Goal: Transaction & Acquisition: Obtain resource

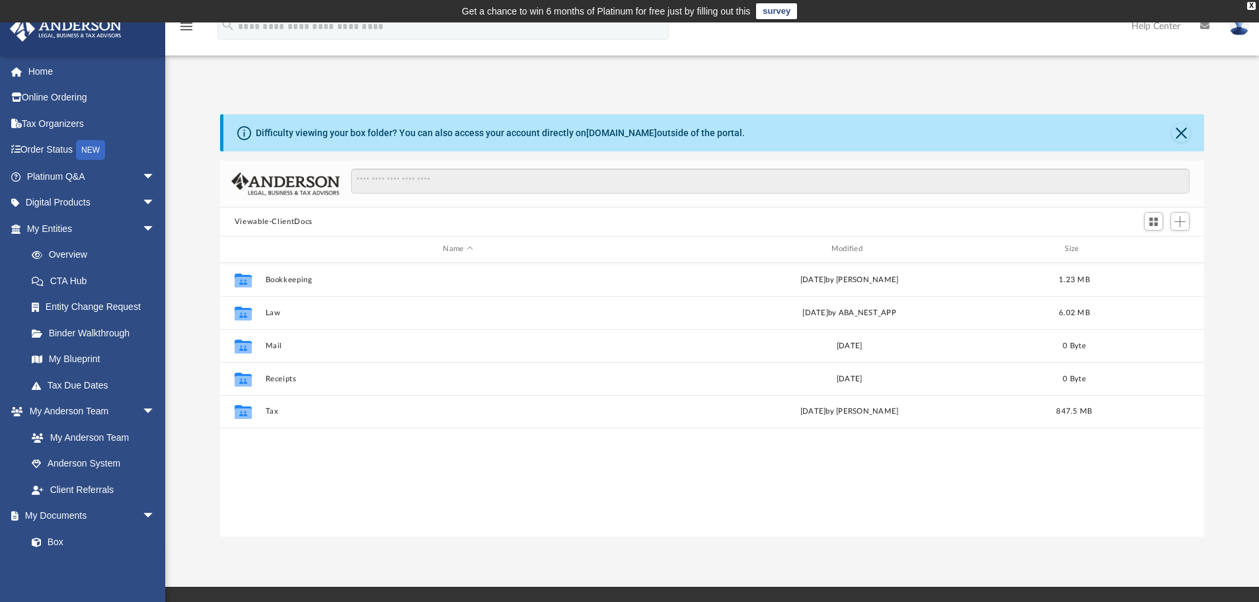
scroll to position [291, 974]
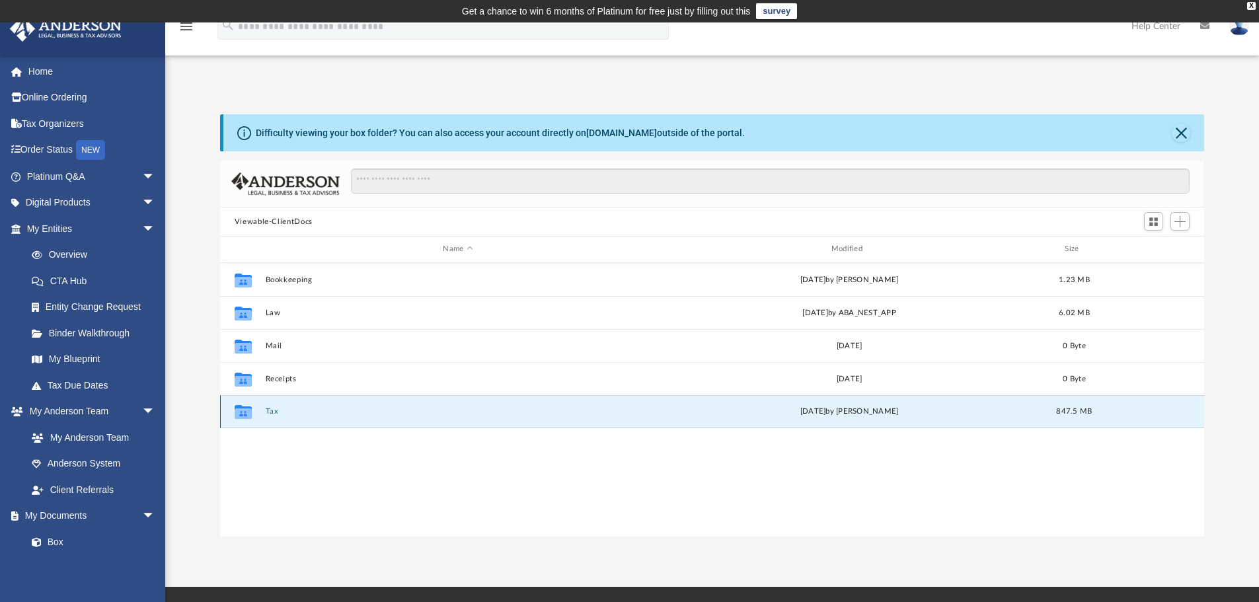
click at [271, 410] on button "Tax" at bounding box center [457, 411] width 385 height 9
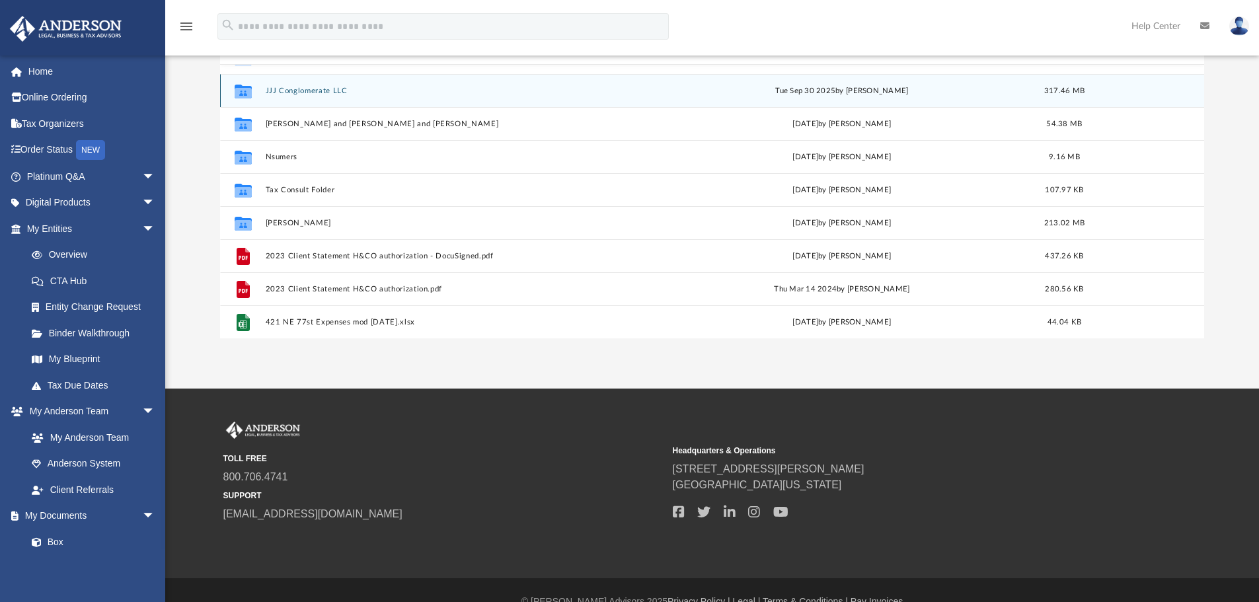
scroll to position [198, 0]
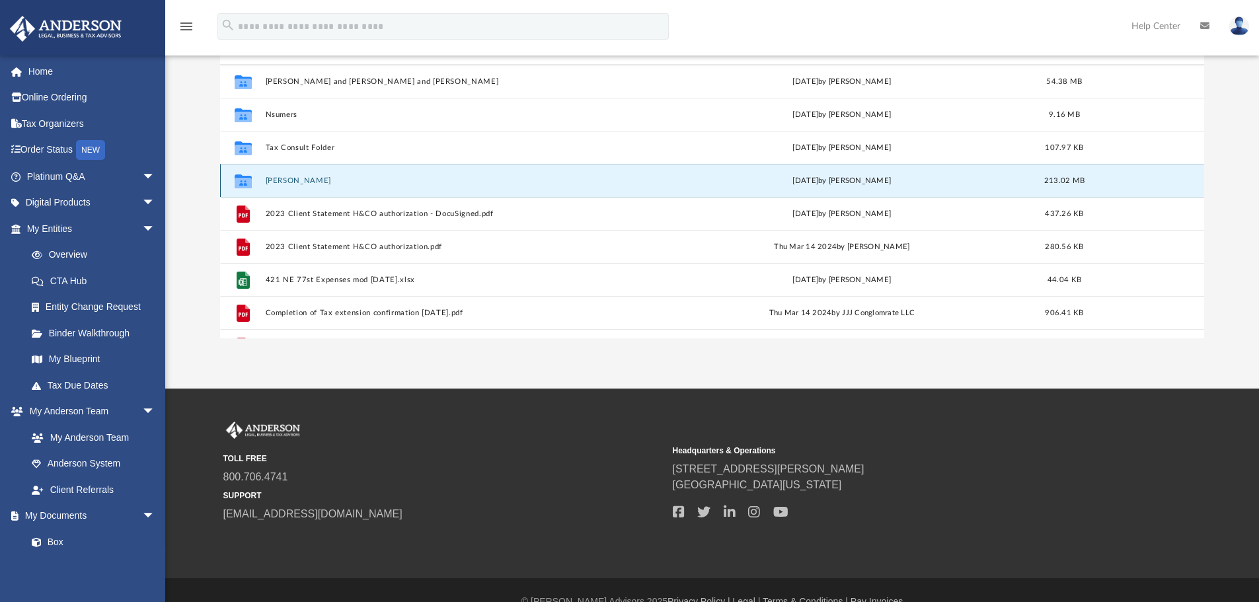
click at [299, 178] on button "[PERSON_NAME]" at bounding box center [455, 180] width 381 height 9
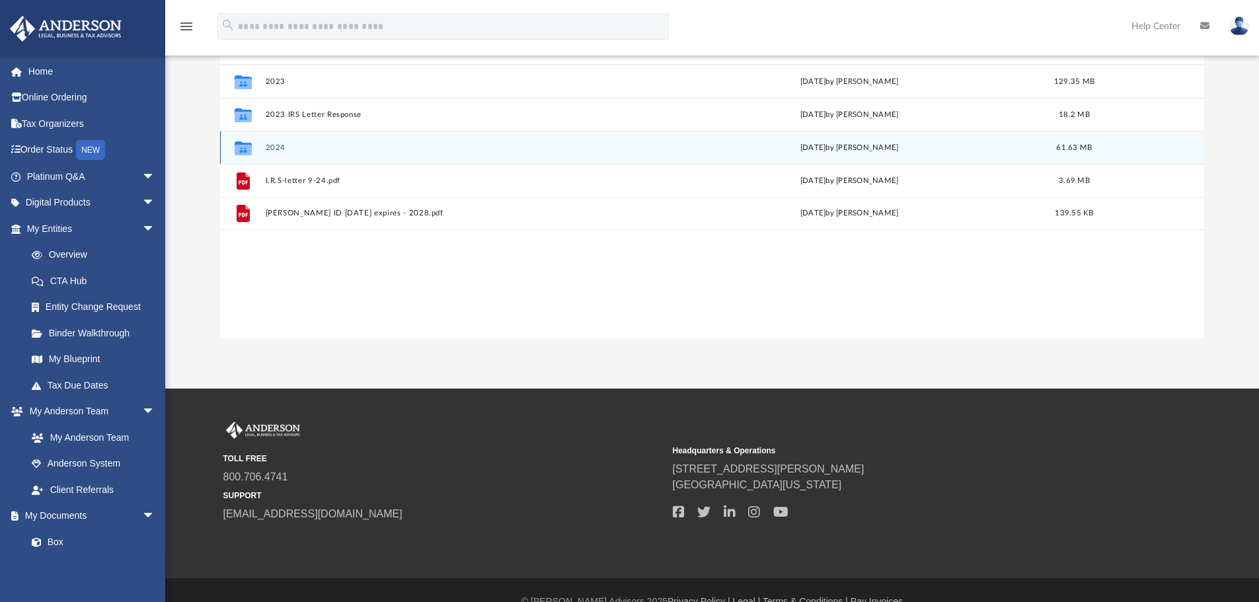
click at [281, 145] on button "2024" at bounding box center [457, 147] width 385 height 9
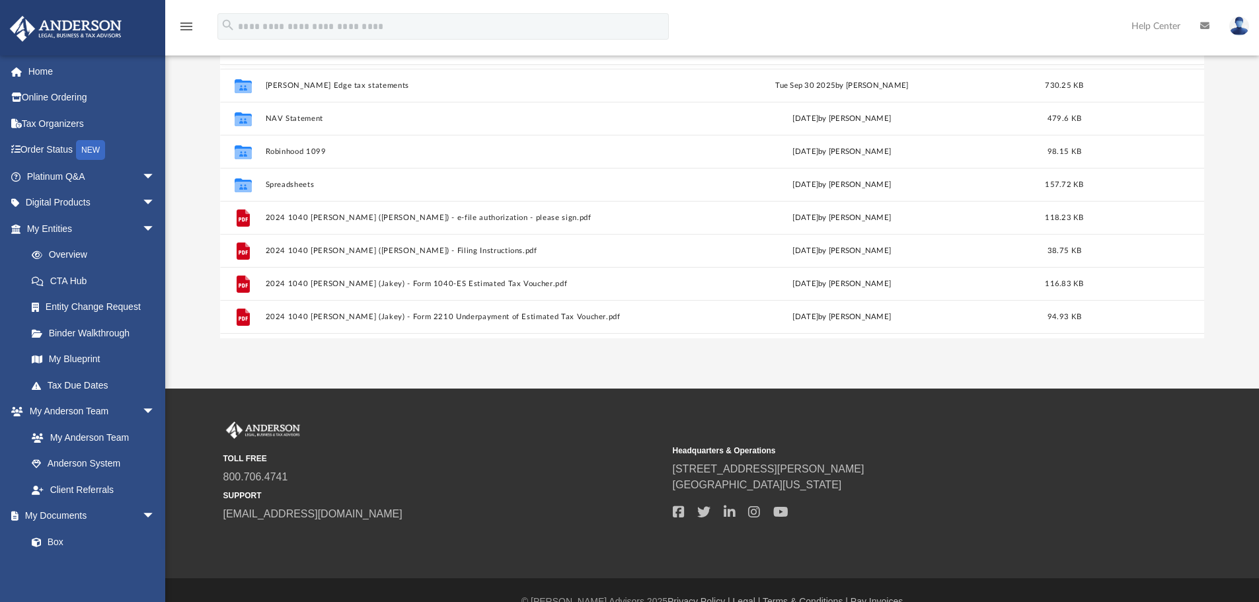
scroll to position [123, 0]
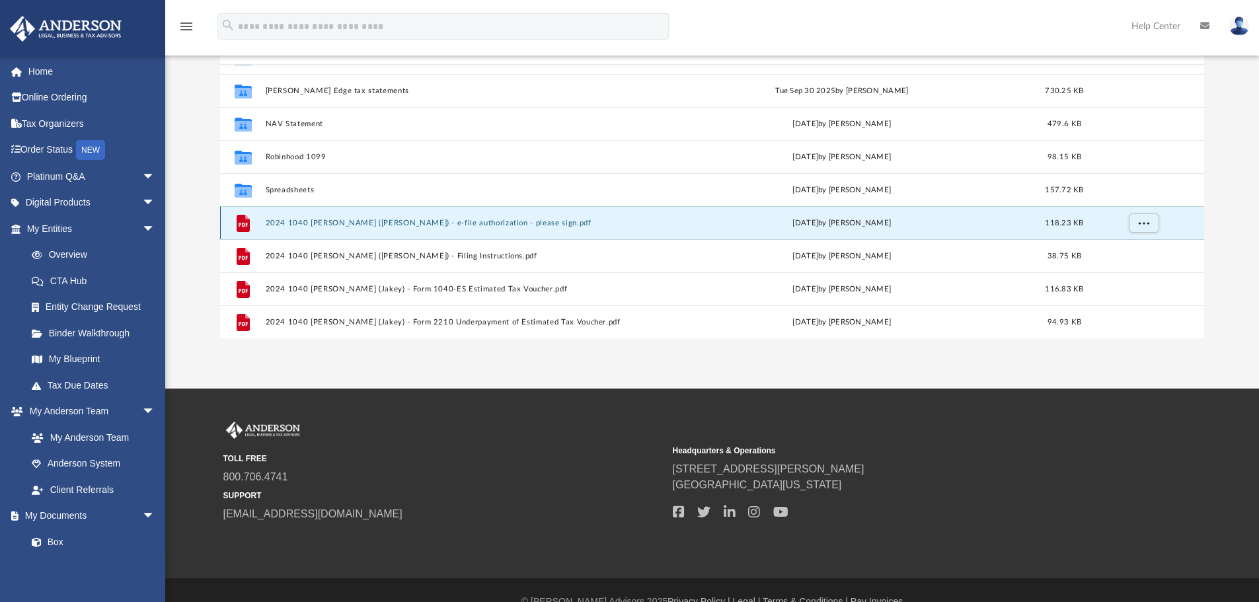
click at [371, 223] on button "2024 1040 [PERSON_NAME] ([PERSON_NAME]) - e-file authorization - please sign.pdf" at bounding box center [455, 223] width 381 height 9
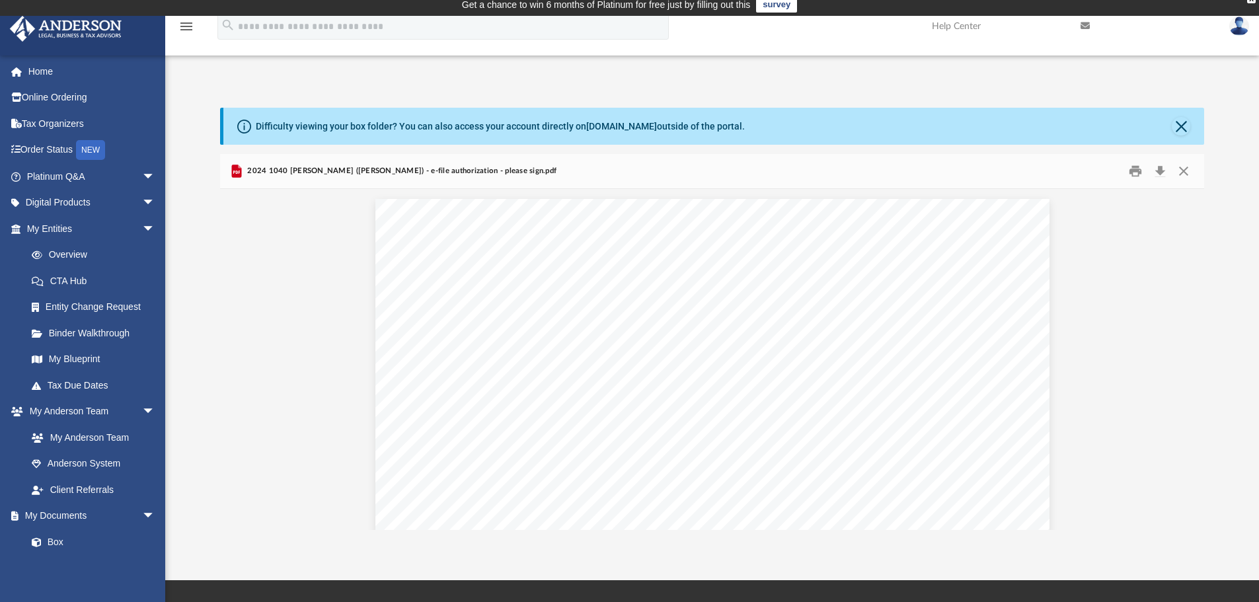
scroll to position [0, 0]
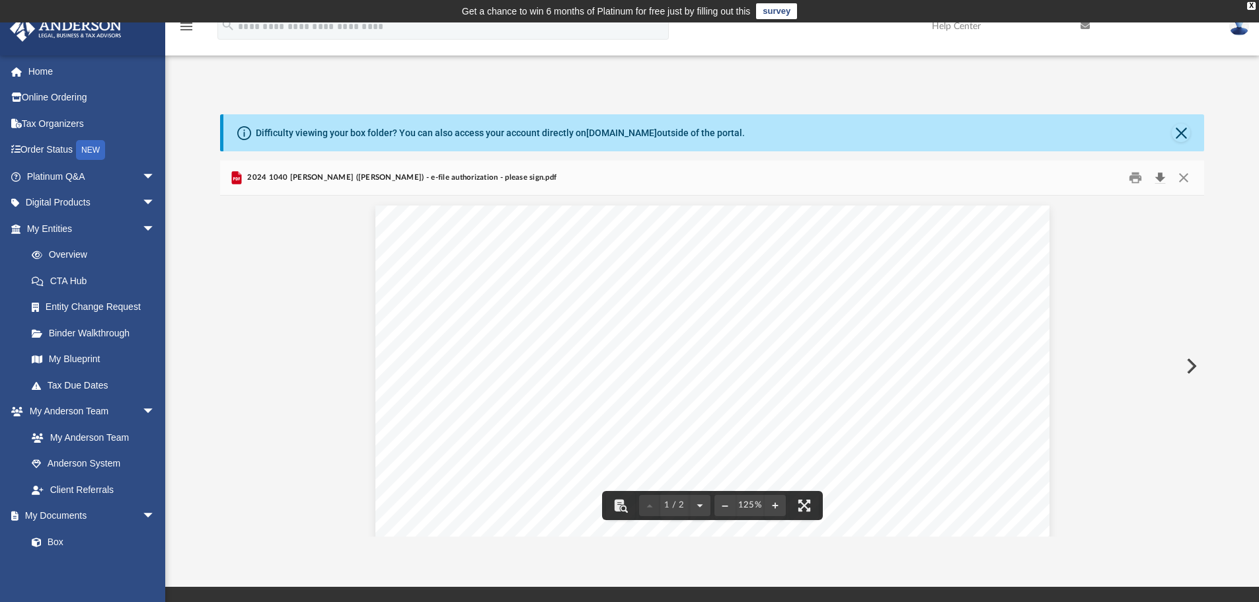
click at [1161, 176] on button "Download" at bounding box center [1160, 178] width 24 height 20
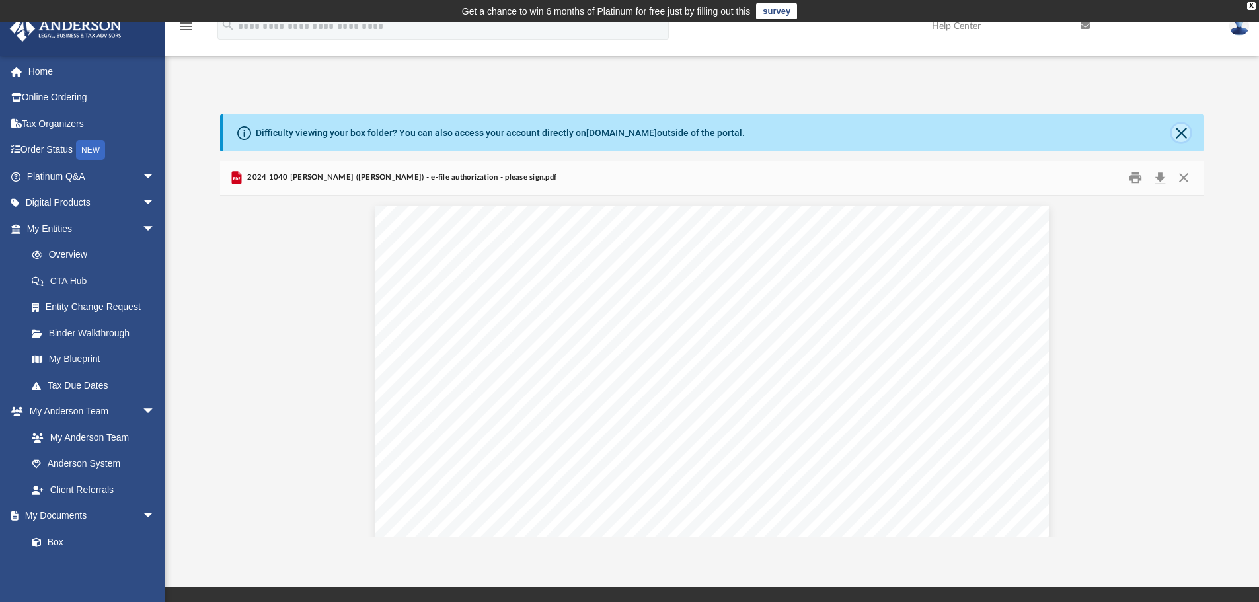
click at [1180, 132] on button "Close" at bounding box center [1180, 133] width 18 height 18
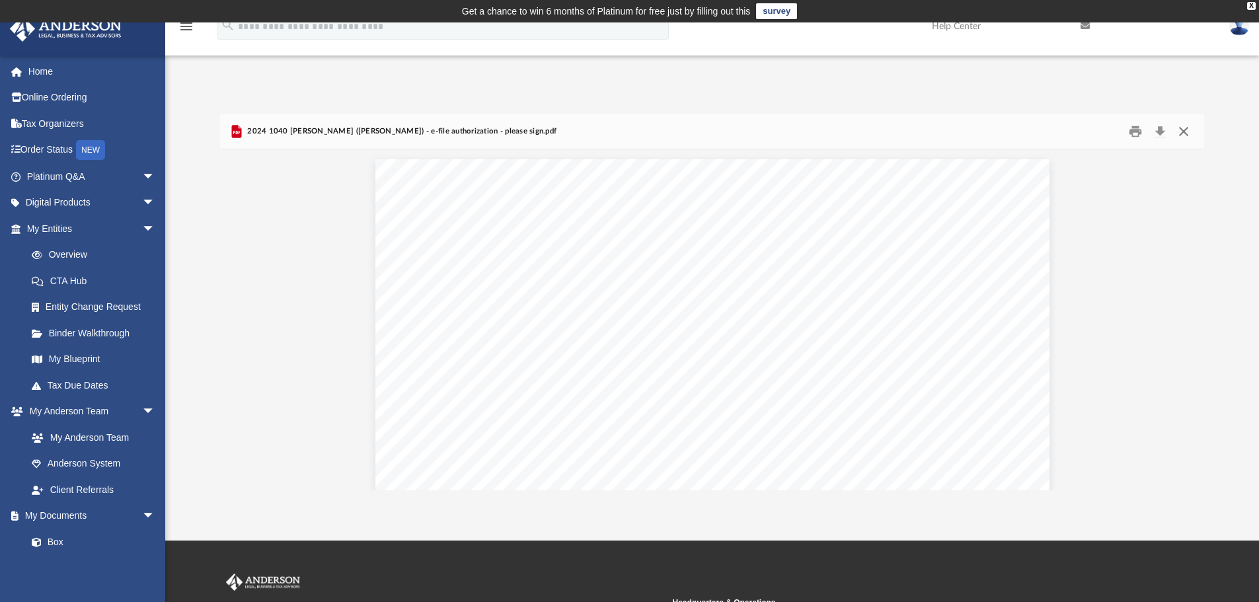
click at [1181, 133] on button "Close" at bounding box center [1183, 132] width 24 height 20
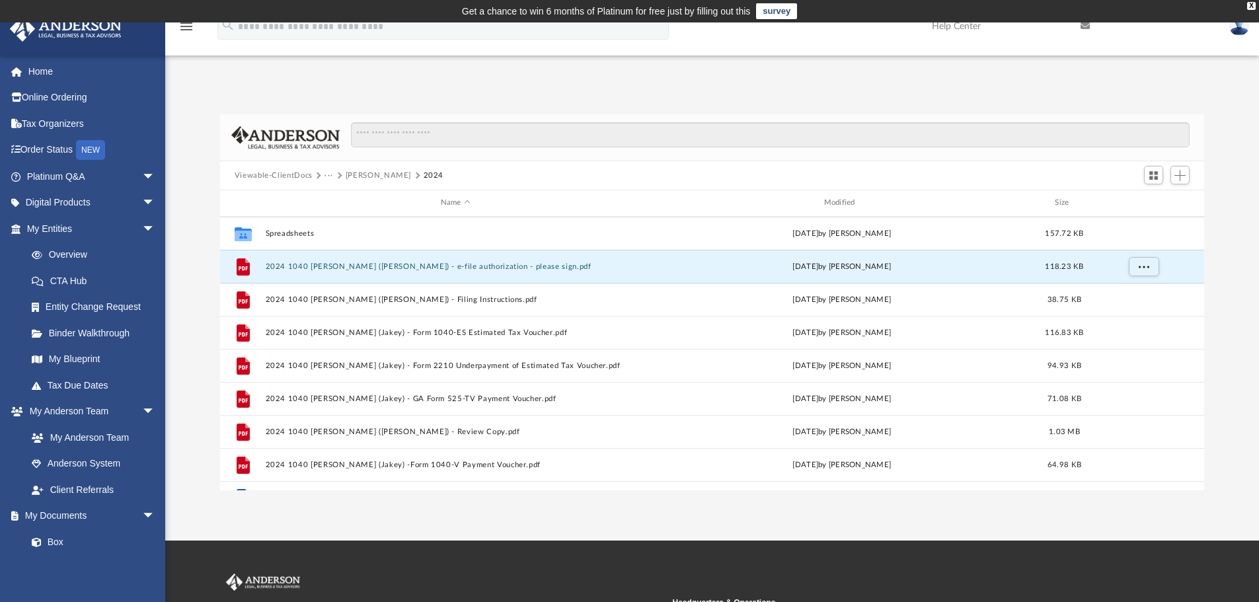
scroll to position [255, 0]
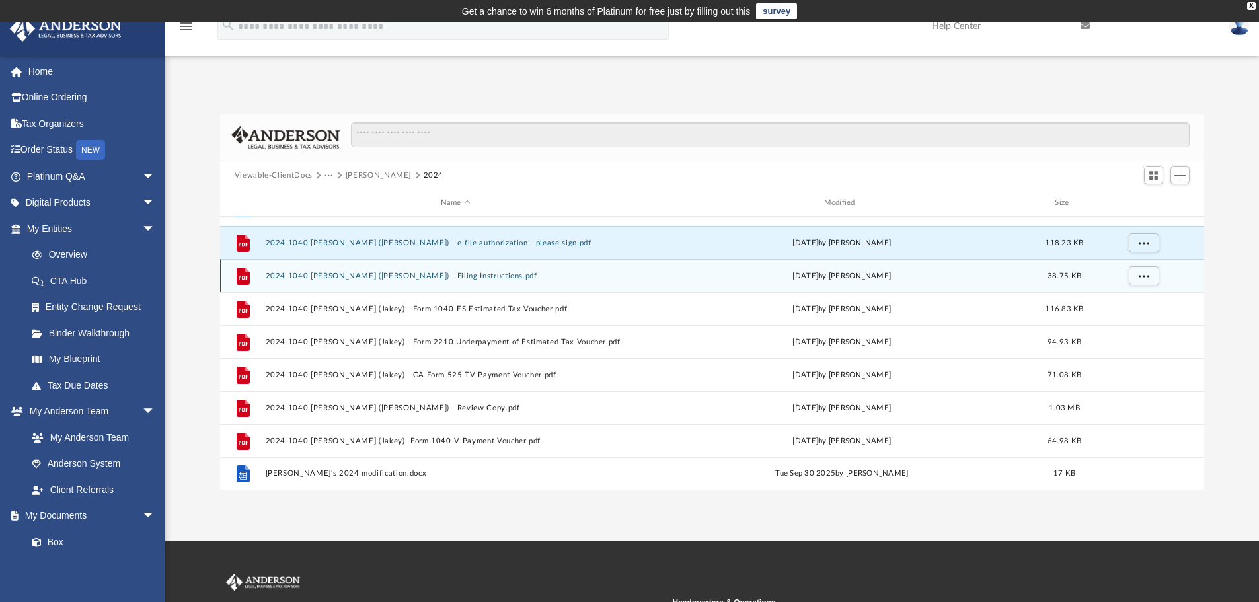
click at [444, 274] on button "2024 1040 [PERSON_NAME] ([PERSON_NAME]) - Filing Instructions.pdf" at bounding box center [455, 276] width 381 height 9
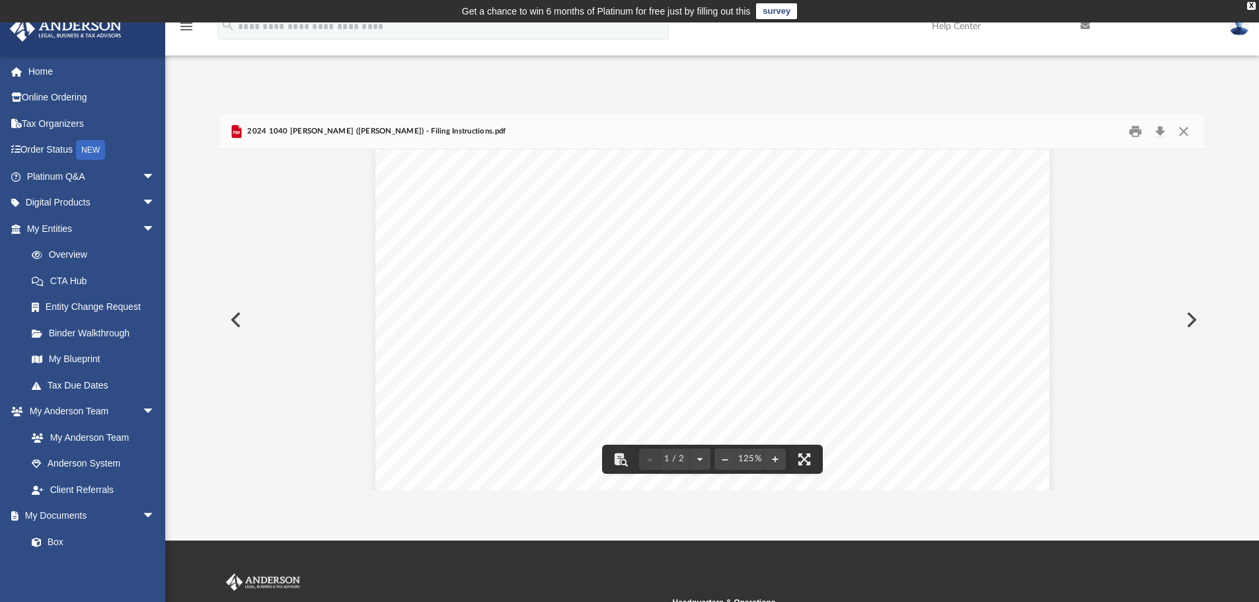
scroll to position [529, 0]
click at [1164, 129] on button "Download" at bounding box center [1160, 132] width 24 height 20
click at [1183, 129] on button "Close" at bounding box center [1183, 132] width 24 height 20
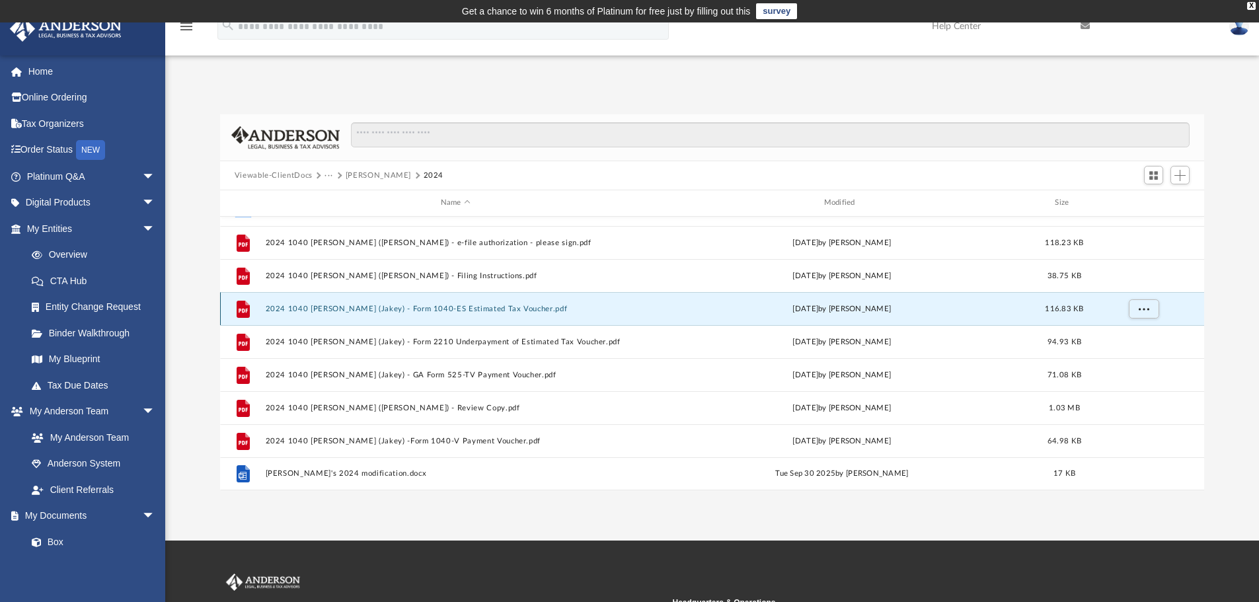
click at [469, 307] on button "2024 1040 [PERSON_NAME] (Jakey) - Form 1040-ES Estimated Tax Voucher.pdf" at bounding box center [455, 309] width 381 height 9
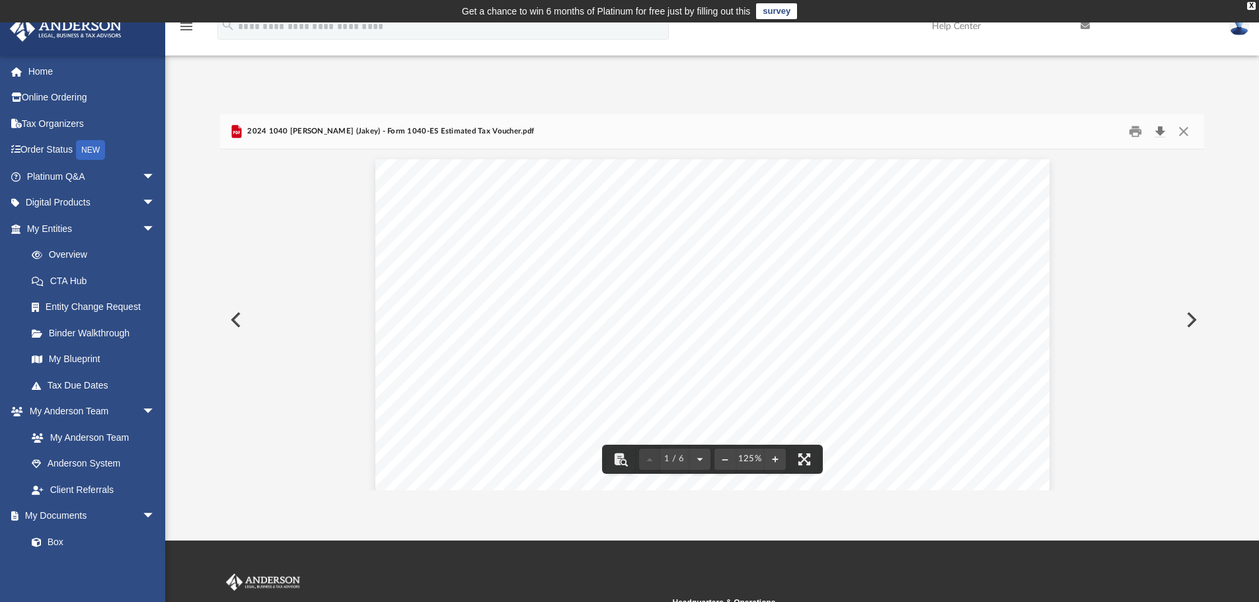
click at [1161, 131] on button "Download" at bounding box center [1160, 132] width 24 height 20
click at [1184, 128] on button "Close" at bounding box center [1183, 132] width 24 height 20
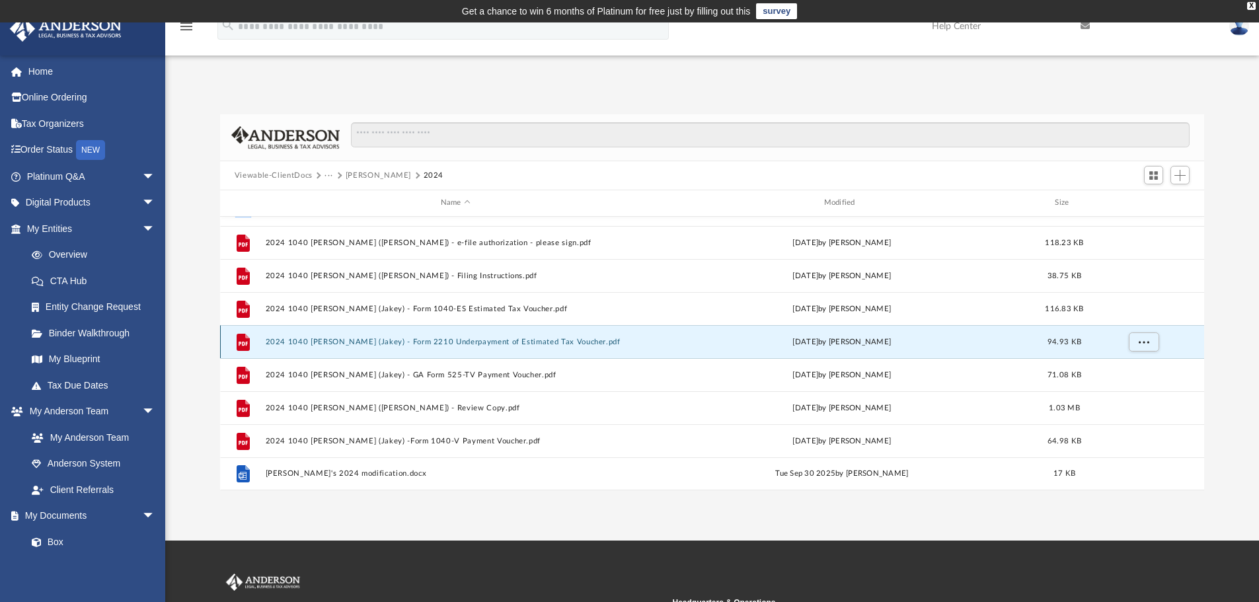
click at [539, 344] on button "2024 1040 [PERSON_NAME] (Jakey) - Form 2210 Underpayment of Estimated Tax Vouch…" at bounding box center [455, 342] width 381 height 9
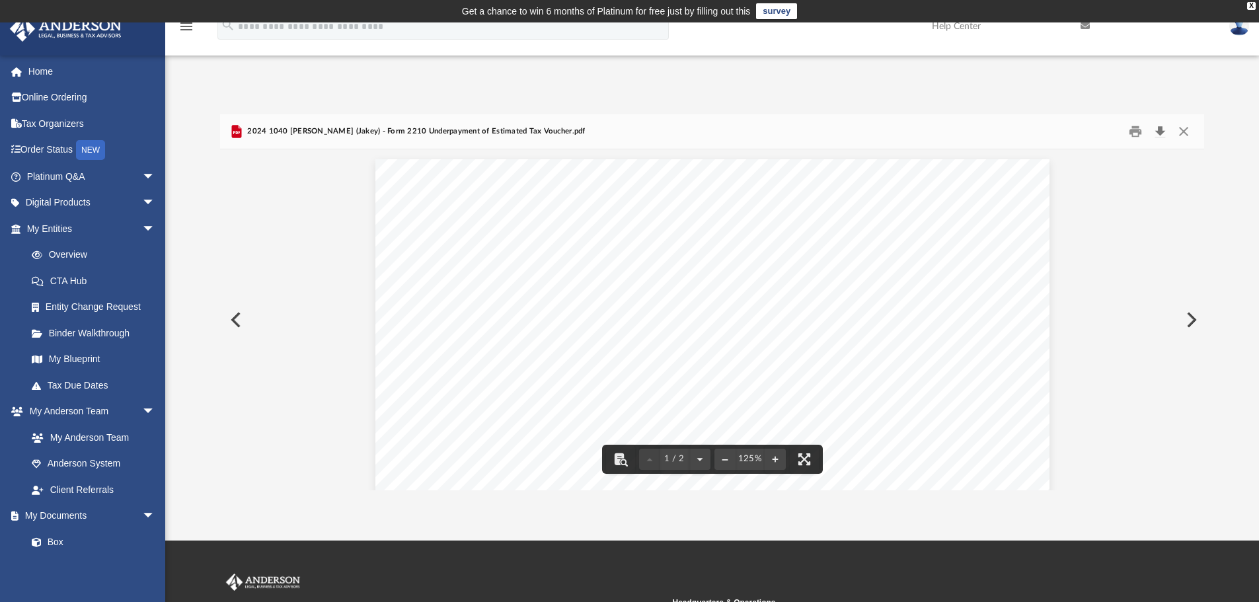
click at [1157, 129] on button "Download" at bounding box center [1160, 132] width 24 height 20
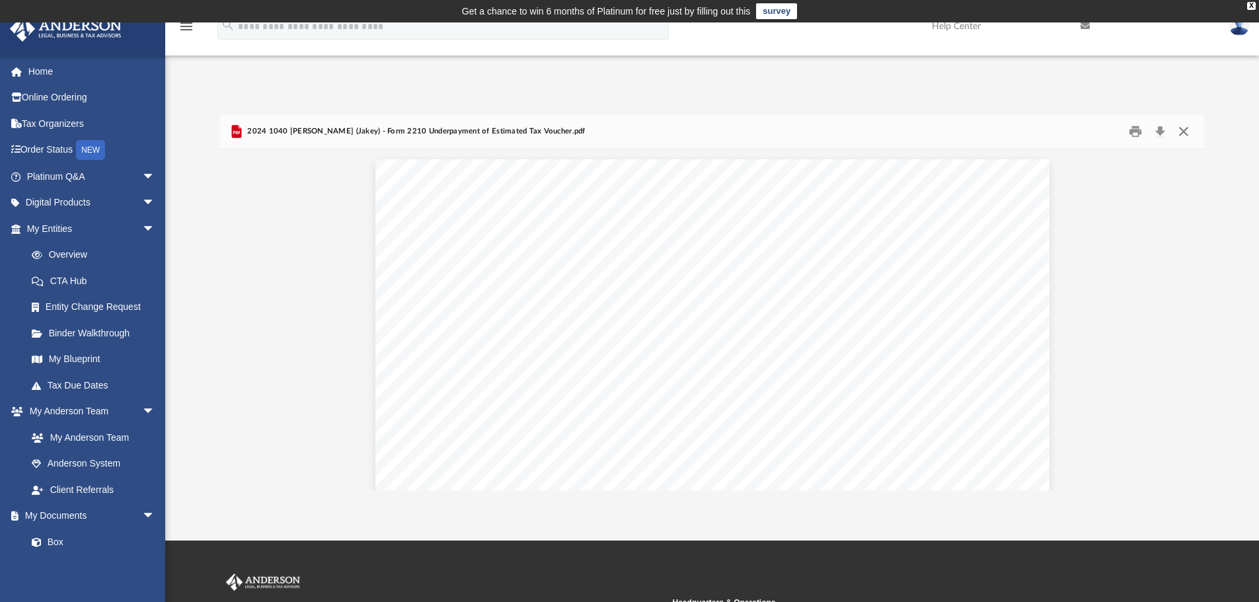
click at [1187, 131] on button "Close" at bounding box center [1183, 132] width 24 height 20
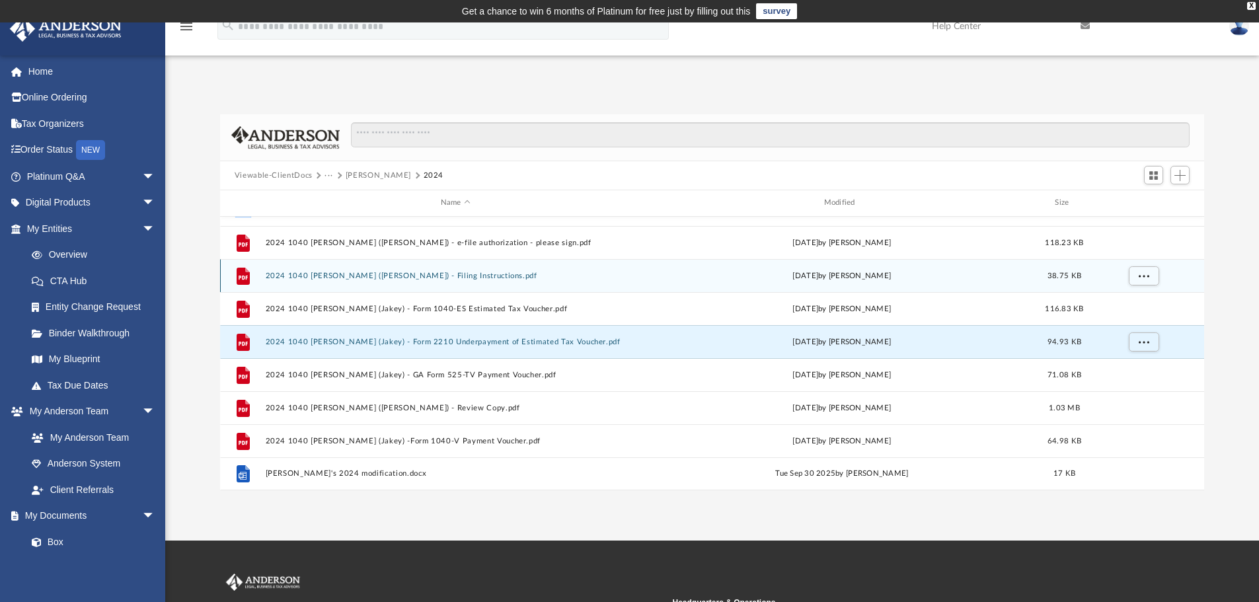
scroll to position [66, 0]
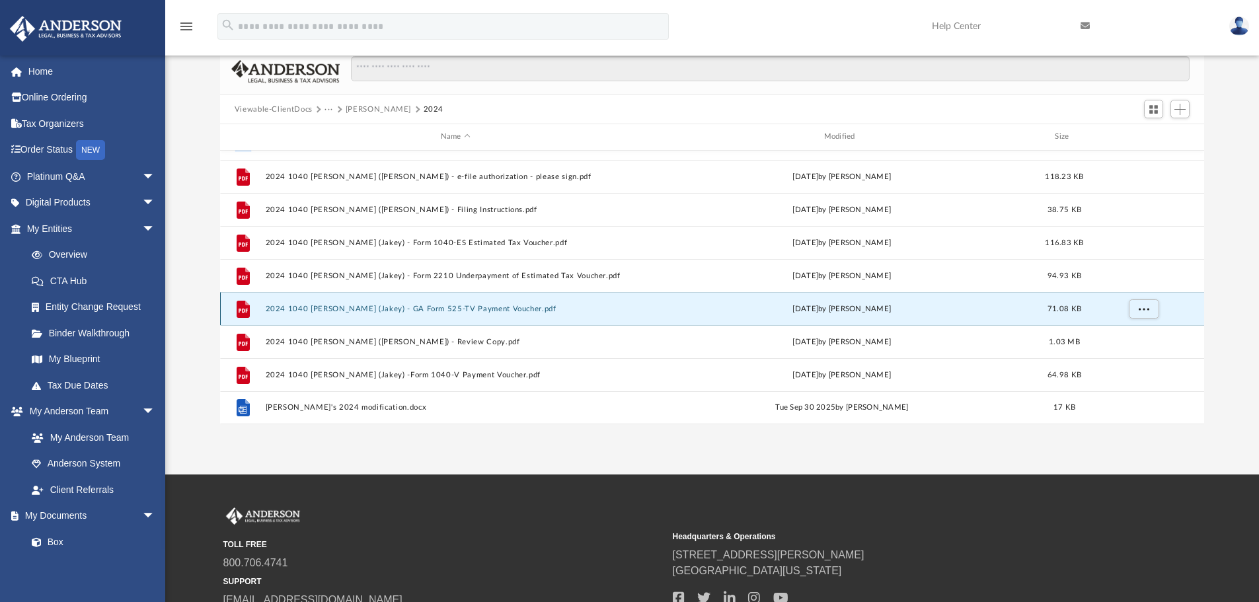
click at [498, 312] on button "2024 1040 [PERSON_NAME] (Jakey) - GA Form 525-TV Payment Voucher.pdf" at bounding box center [455, 309] width 381 height 9
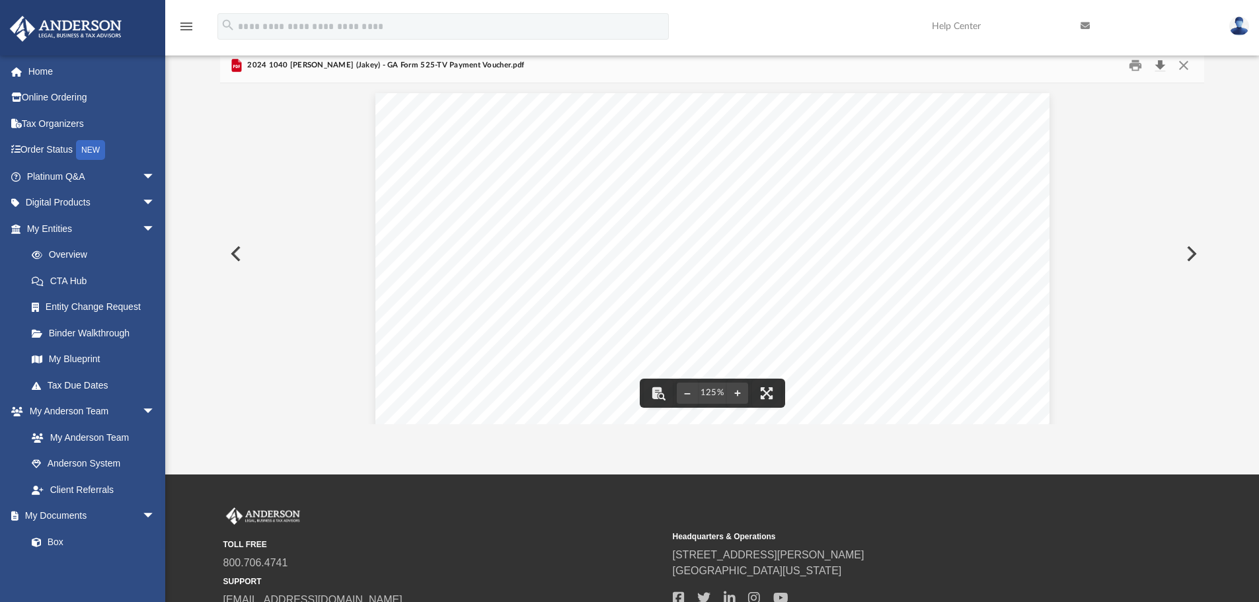
click at [1161, 63] on button "Download" at bounding box center [1160, 65] width 24 height 20
click at [1179, 63] on button "Close" at bounding box center [1183, 65] width 24 height 20
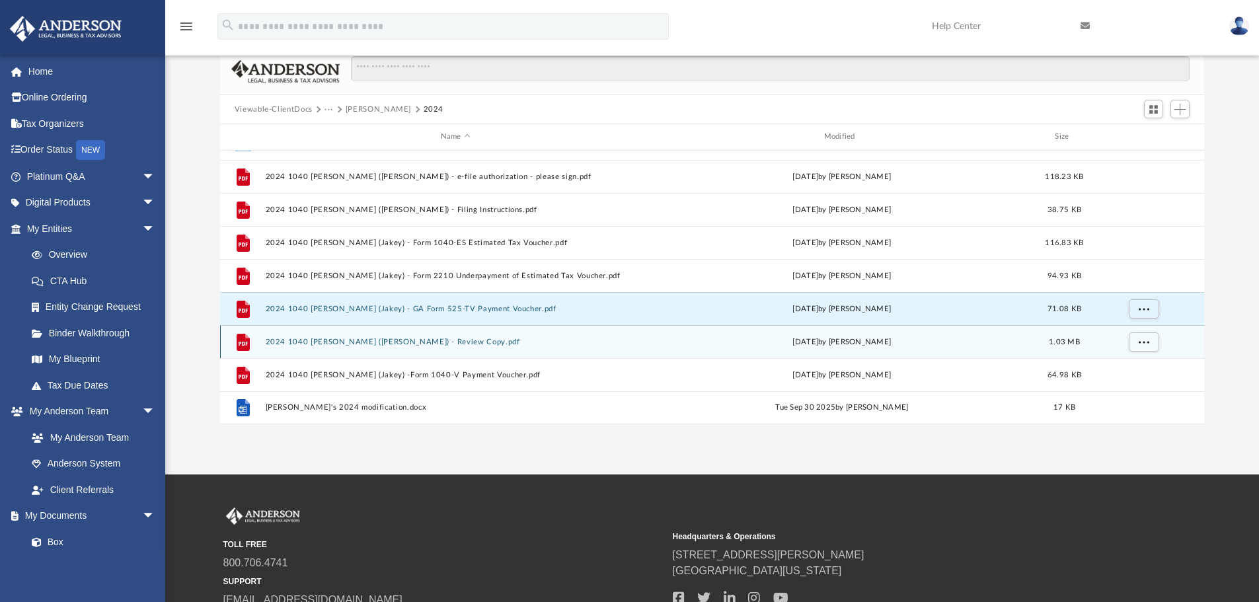
click at [418, 347] on div "File 2024 1040 [PERSON_NAME] (Jakey) - Review Copy.pdf [DATE] by [PERSON_NAME] …" at bounding box center [712, 341] width 984 height 33
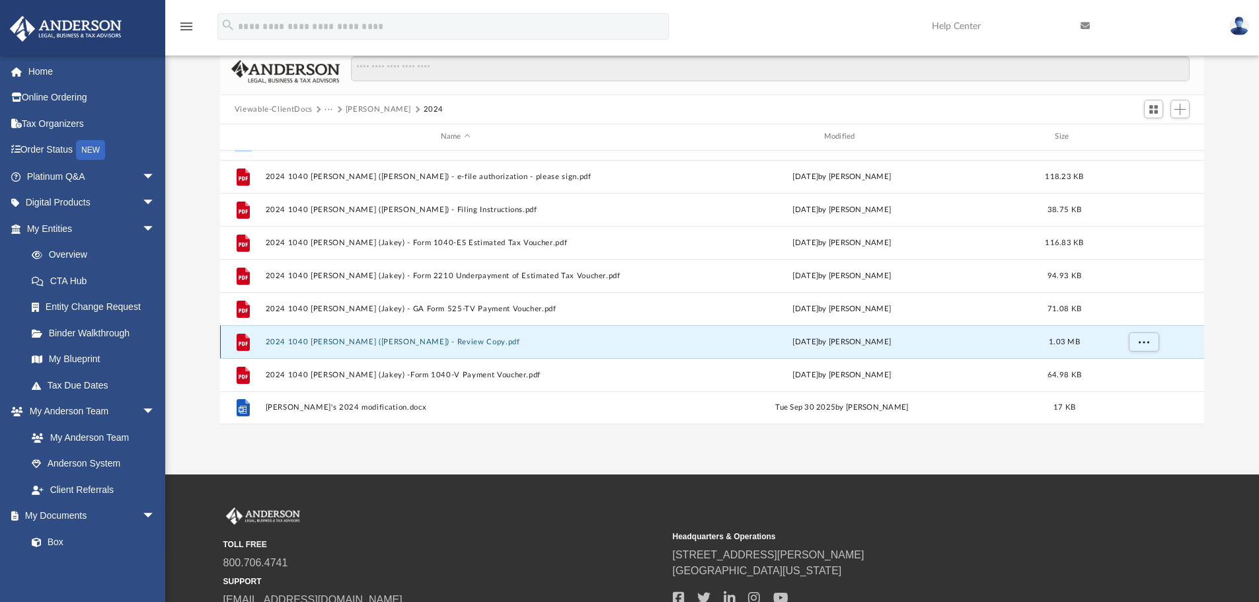
click at [439, 340] on button "2024 1040 [PERSON_NAME] ([PERSON_NAME]) - Review Copy.pdf" at bounding box center [455, 342] width 381 height 9
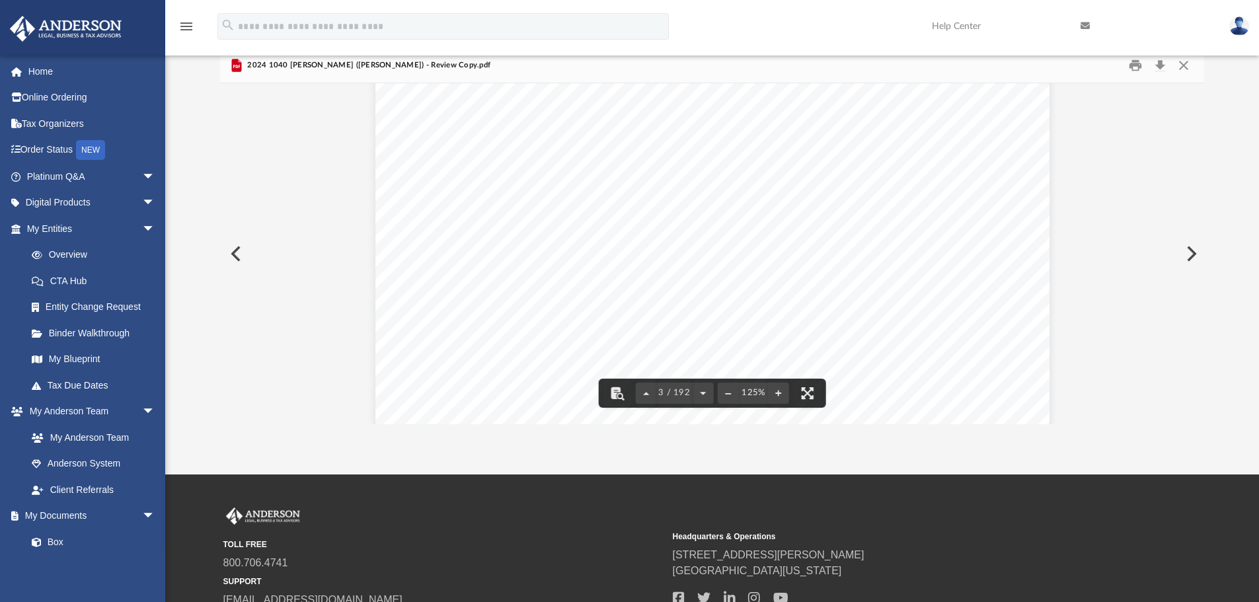
scroll to position [1916, 0]
click at [1156, 63] on button "Download" at bounding box center [1160, 65] width 24 height 20
click at [1183, 61] on button "Close" at bounding box center [1183, 65] width 24 height 20
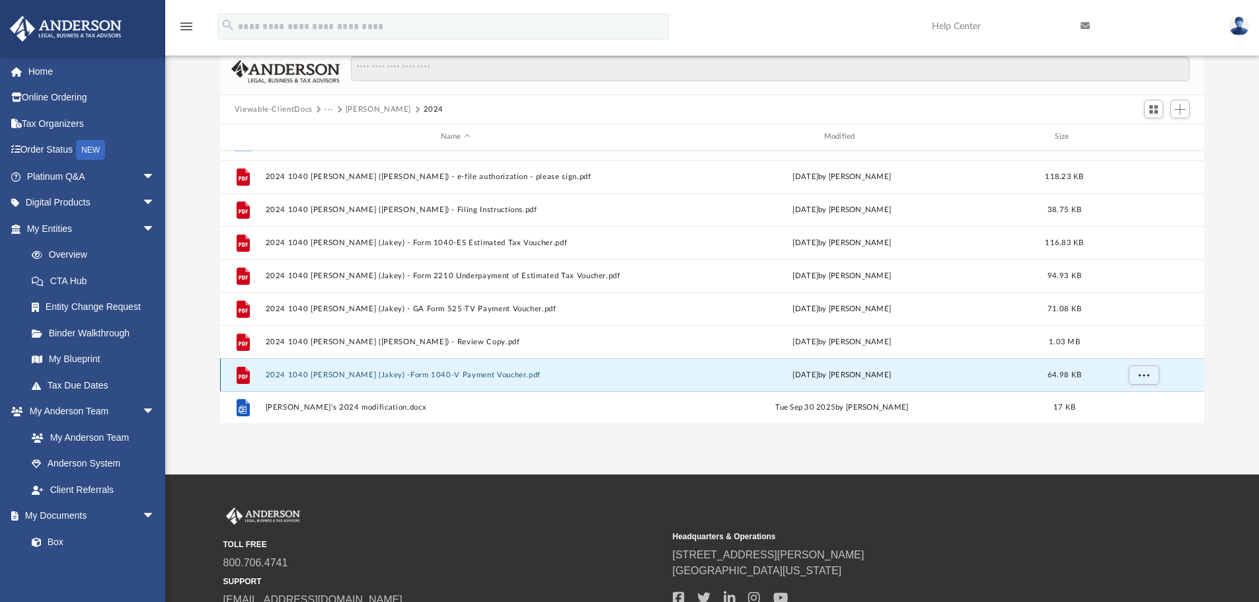
click at [427, 379] on button "2024 1040 [PERSON_NAME] (Jakey) -Form 1040-V Payment Voucher.pdf" at bounding box center [455, 375] width 381 height 9
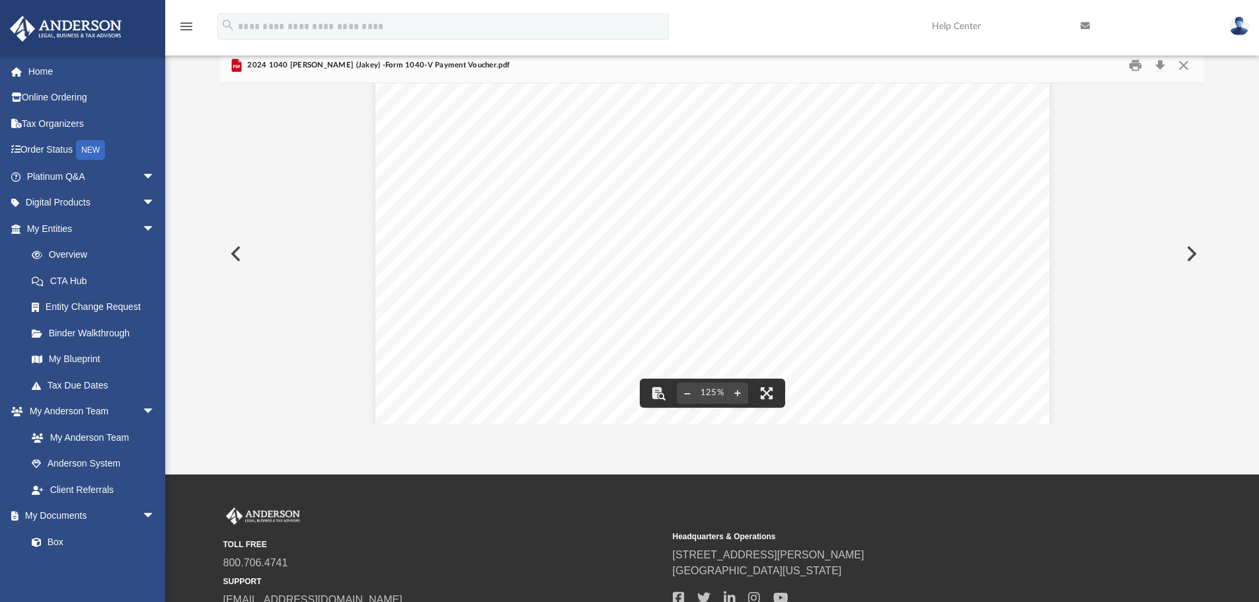
scroll to position [551, 0]
click at [1159, 69] on button "Download" at bounding box center [1160, 65] width 24 height 20
click at [1176, 64] on button "Close" at bounding box center [1183, 65] width 24 height 20
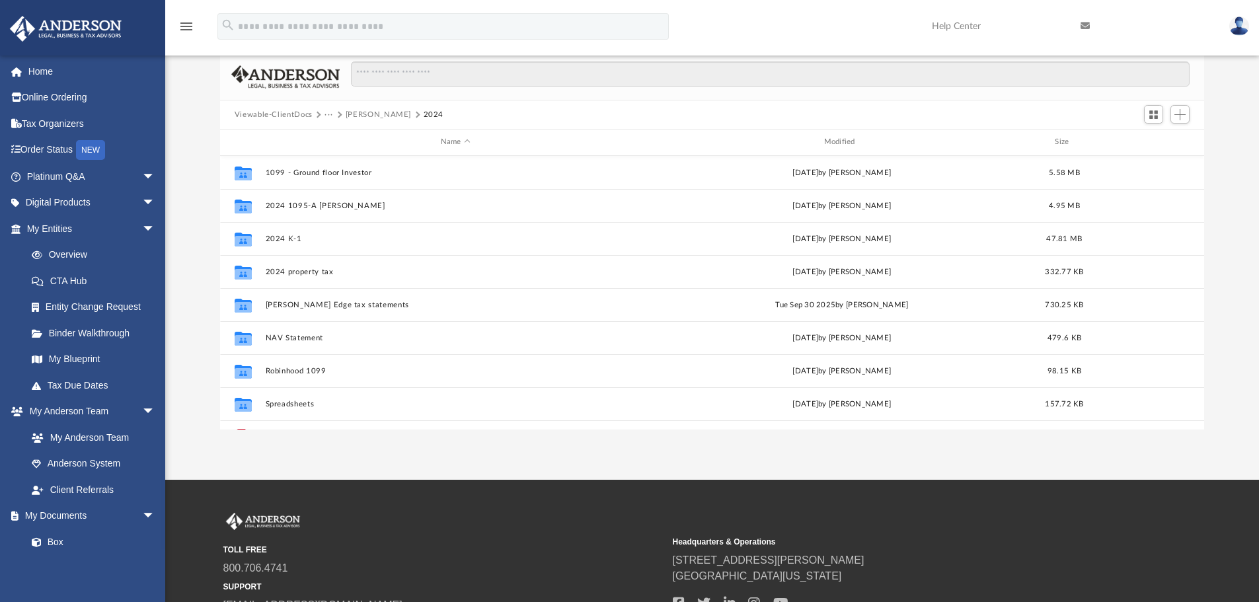
scroll to position [43, 0]
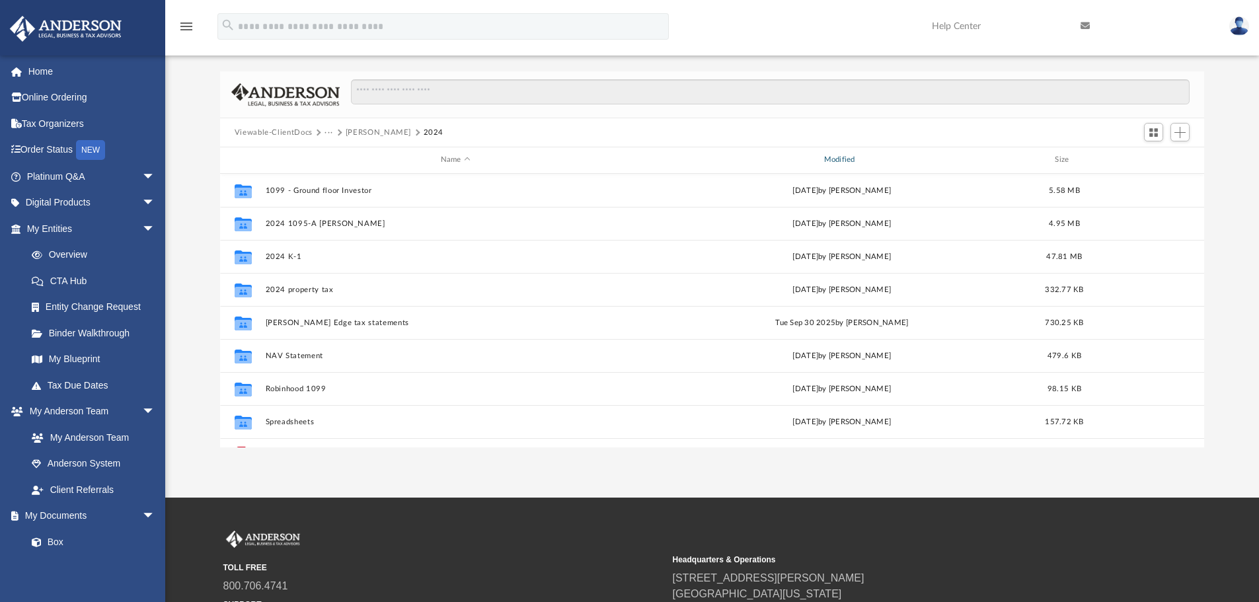
click at [846, 164] on div "Modified" at bounding box center [841, 160] width 381 height 12
click at [846, 162] on div "Modified" at bounding box center [841, 160] width 381 height 12
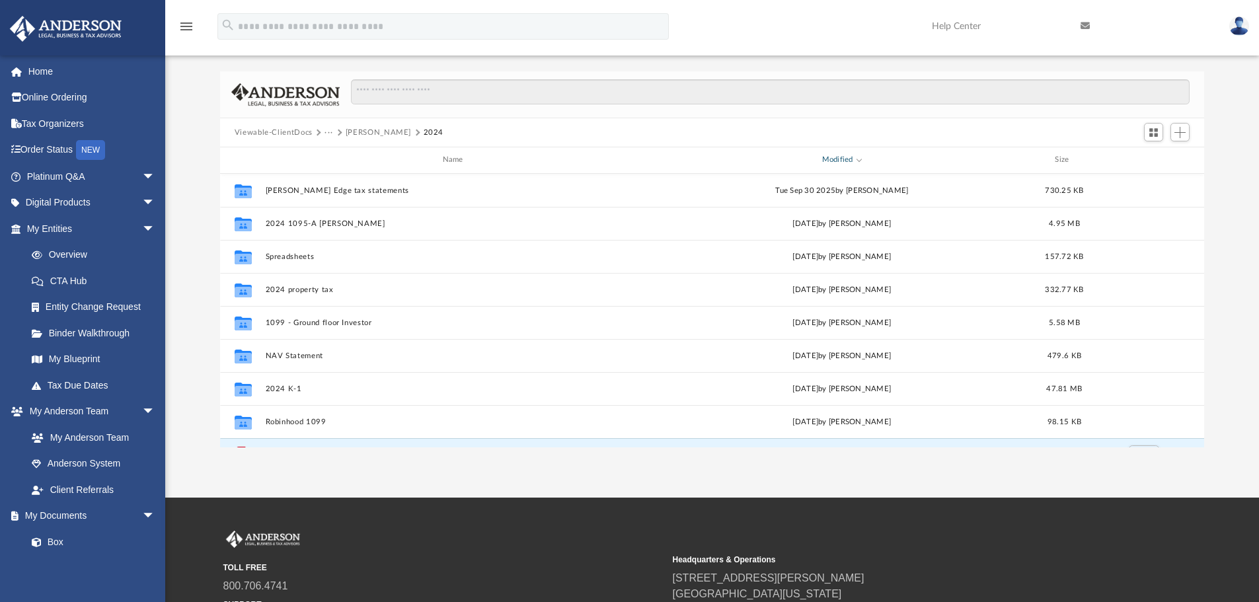
click at [839, 161] on div "Modified" at bounding box center [841, 160] width 381 height 12
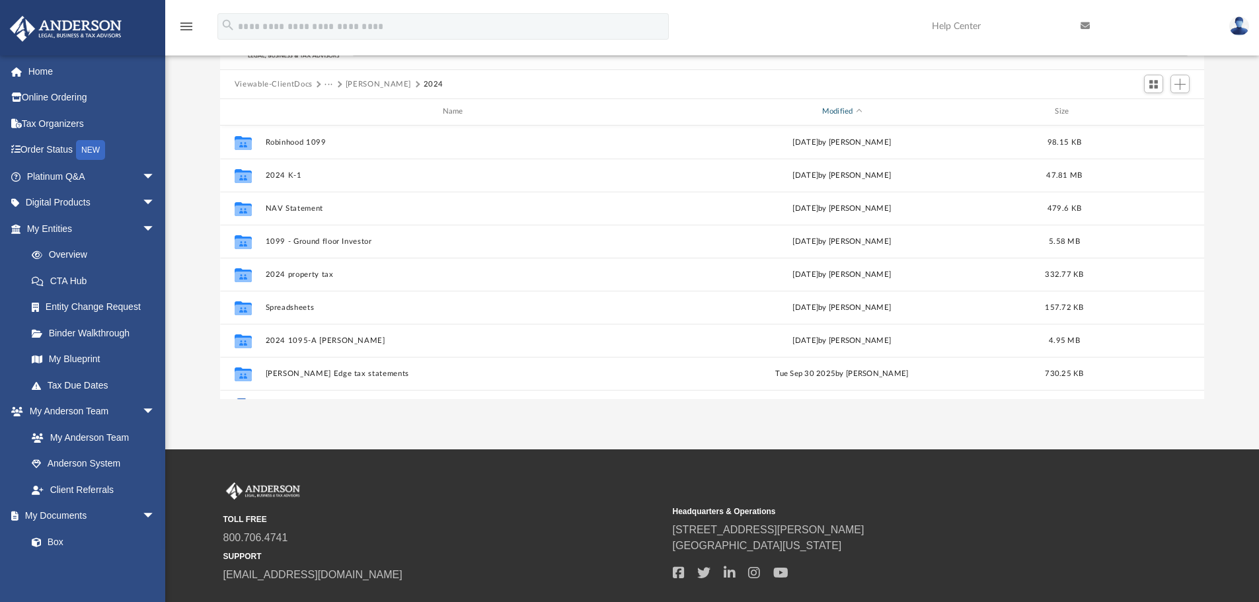
scroll to position [0, 0]
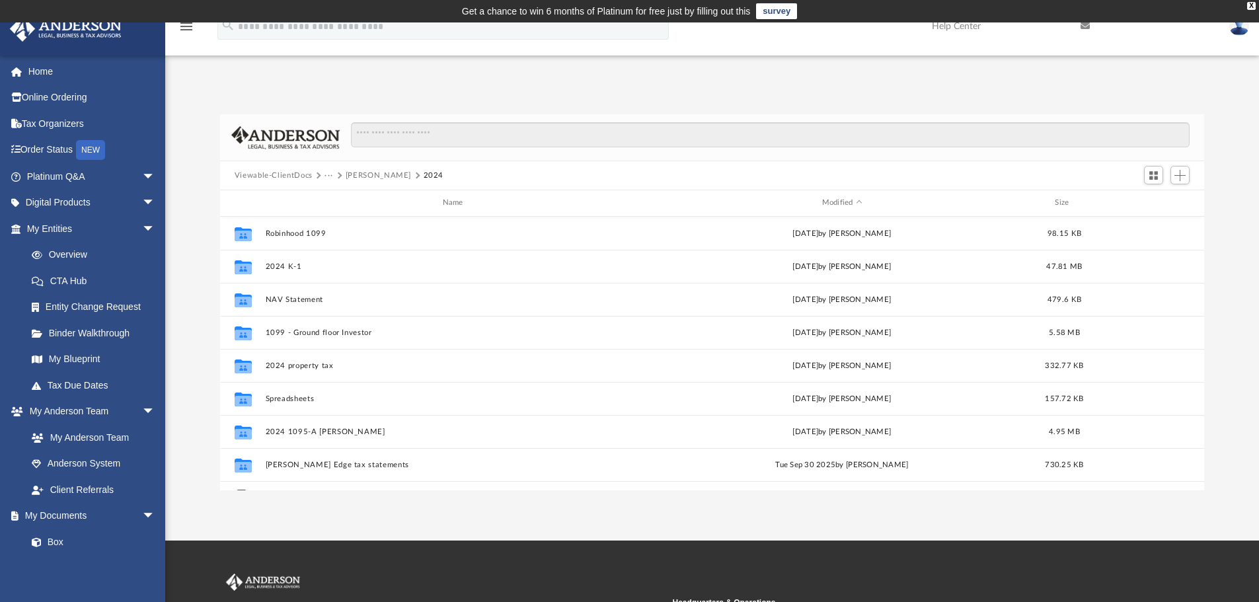
click at [361, 174] on button "[PERSON_NAME]" at bounding box center [378, 176] width 65 height 12
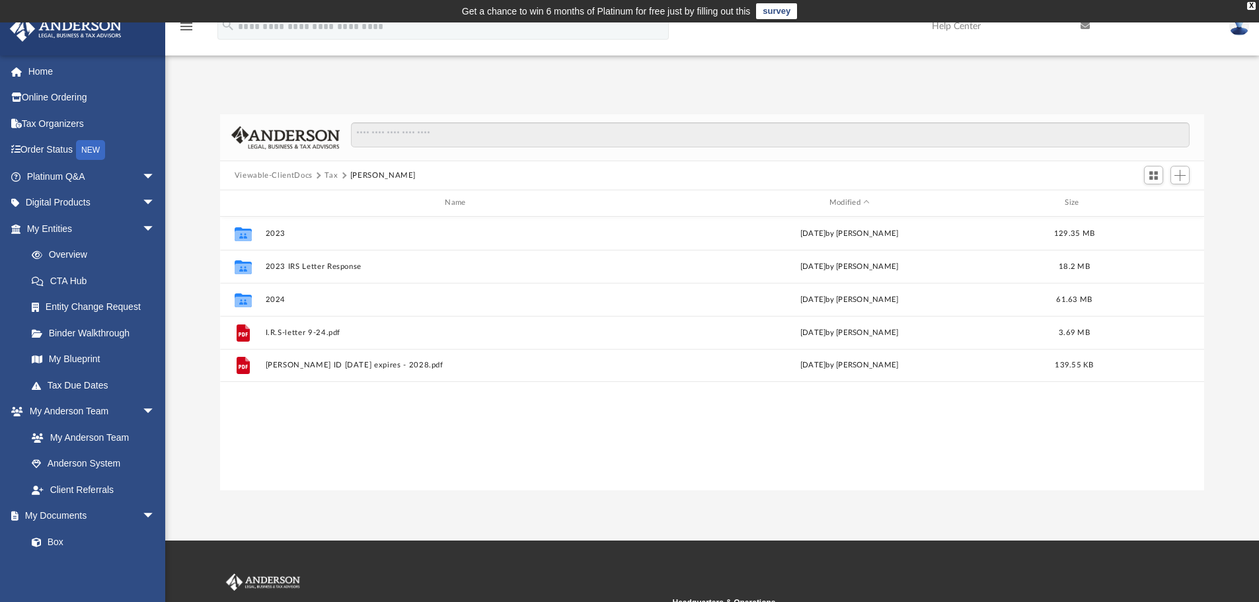
click at [332, 175] on button "Tax" at bounding box center [330, 176] width 13 height 12
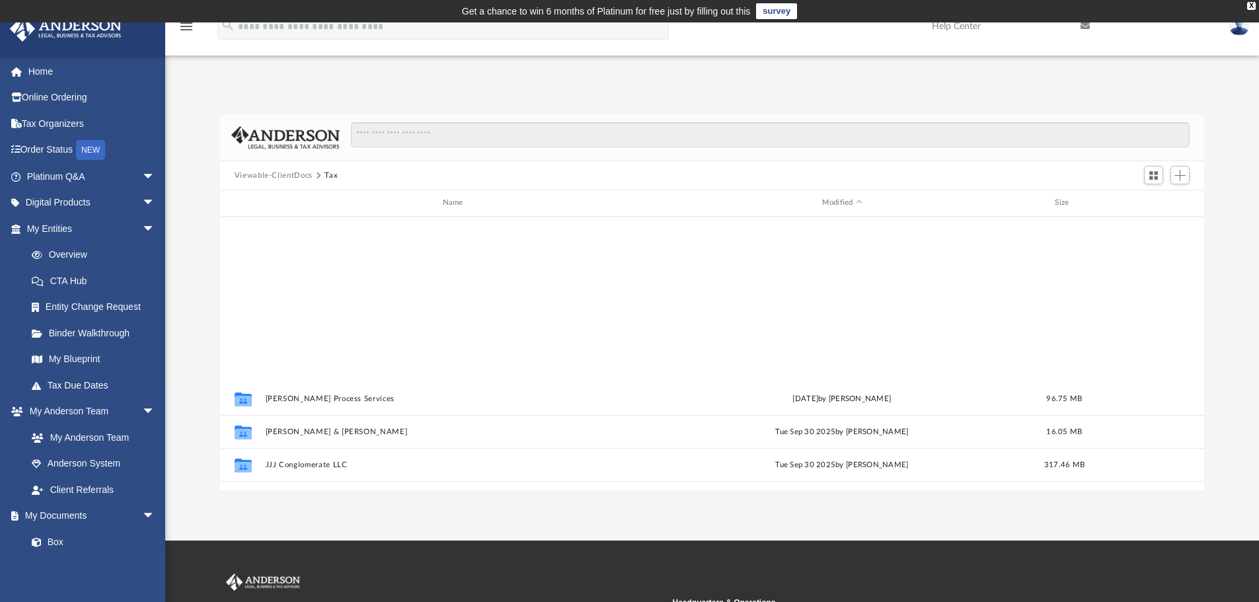
scroll to position [222, 0]
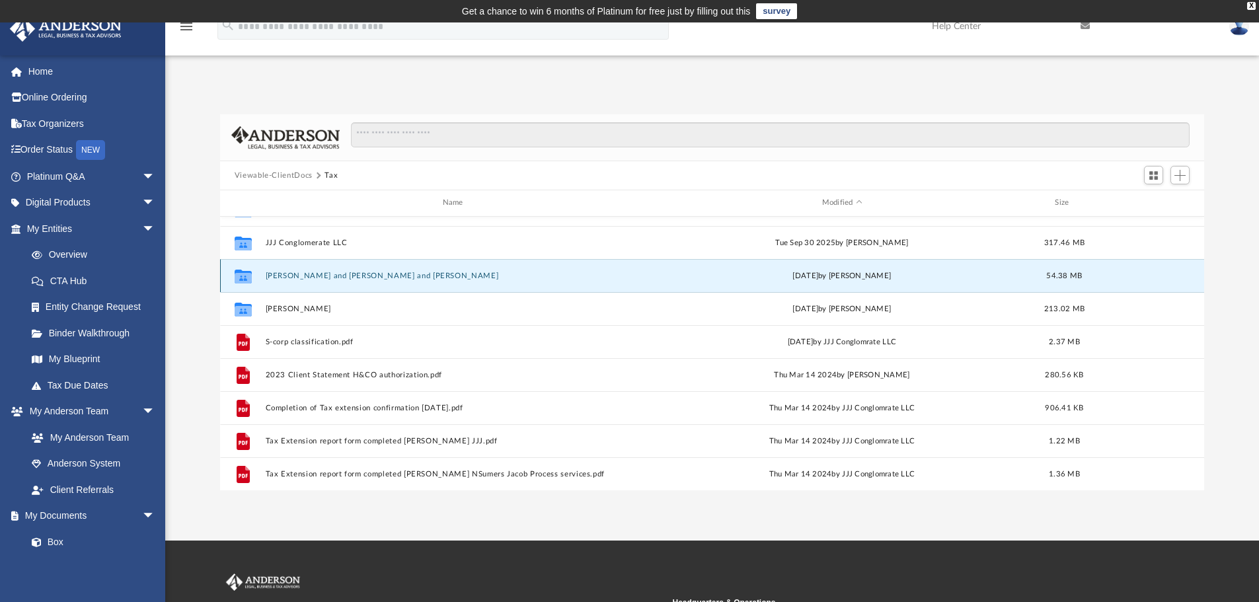
click at [316, 276] on button "[PERSON_NAME] and [PERSON_NAME] and [PERSON_NAME]" at bounding box center [455, 276] width 381 height 9
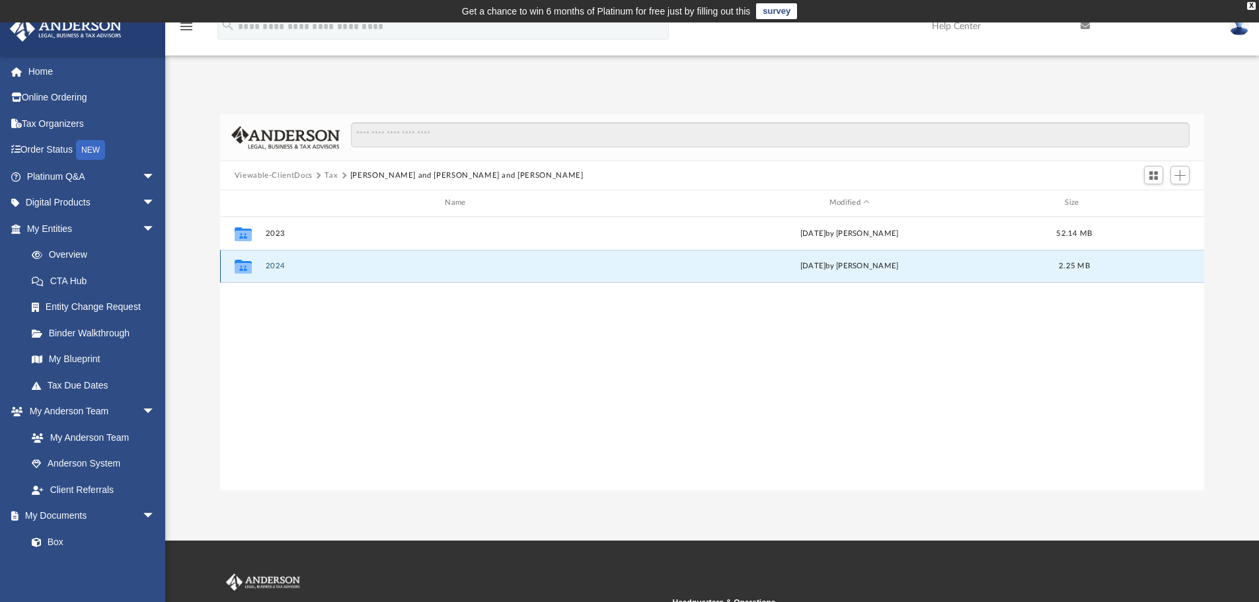
click at [274, 265] on button "2024" at bounding box center [457, 266] width 385 height 9
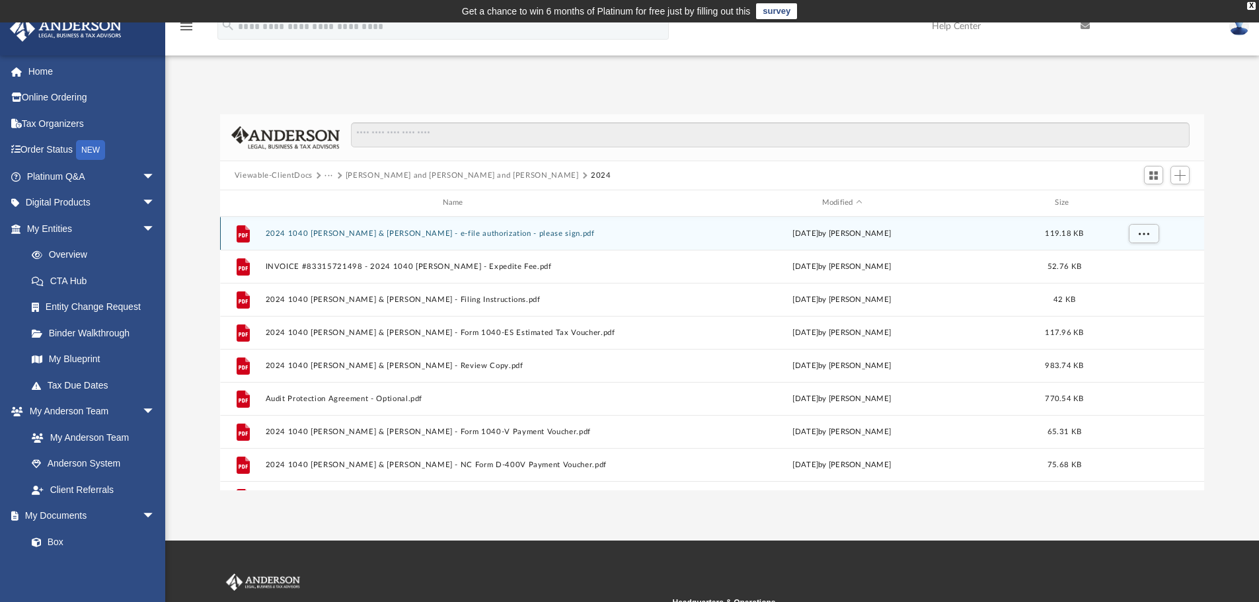
click at [504, 233] on button "2024 1040 [PERSON_NAME] & [PERSON_NAME] - e-file authorization - please sign.pdf" at bounding box center [455, 233] width 381 height 9
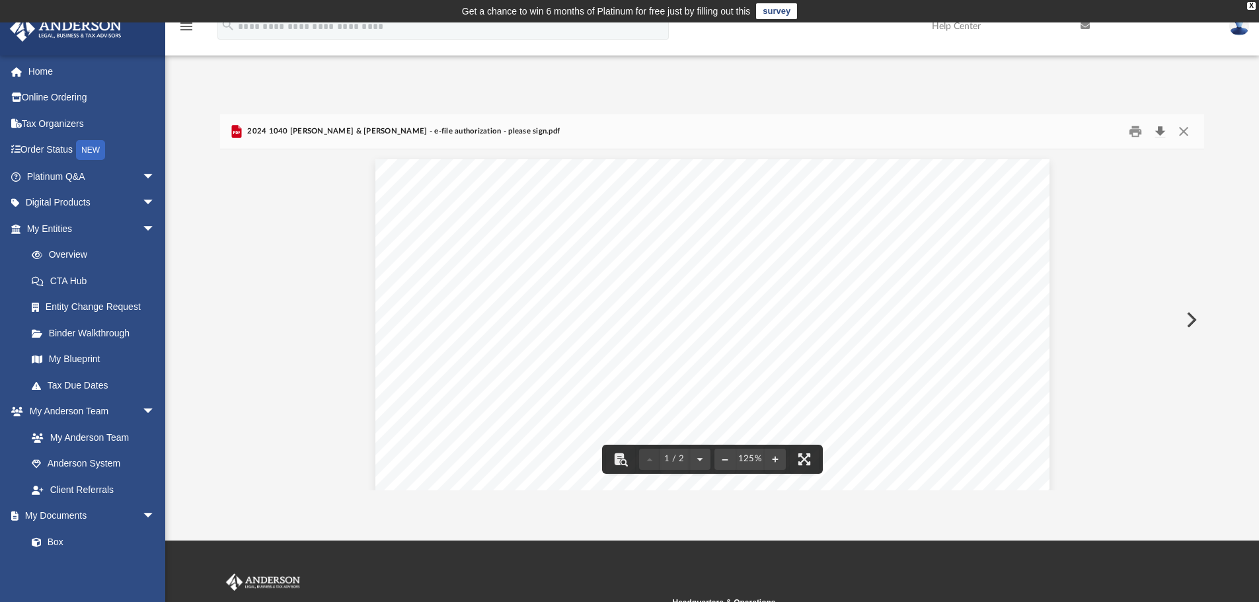
click at [1158, 132] on button "Download" at bounding box center [1160, 132] width 24 height 20
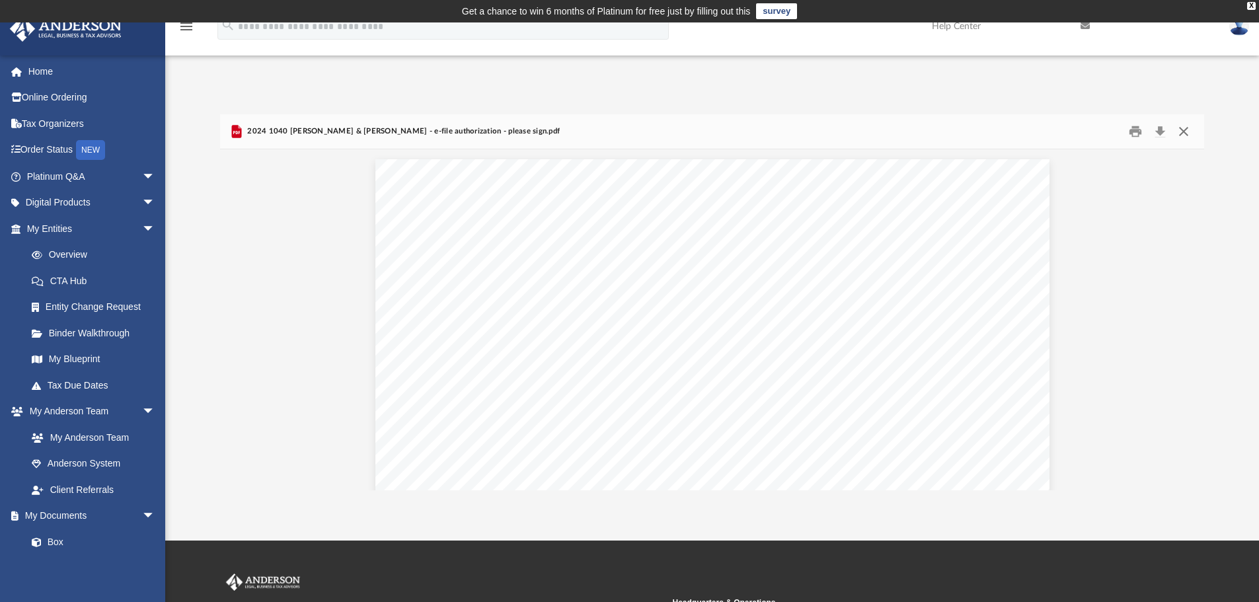
click at [1182, 131] on button "Close" at bounding box center [1183, 132] width 24 height 20
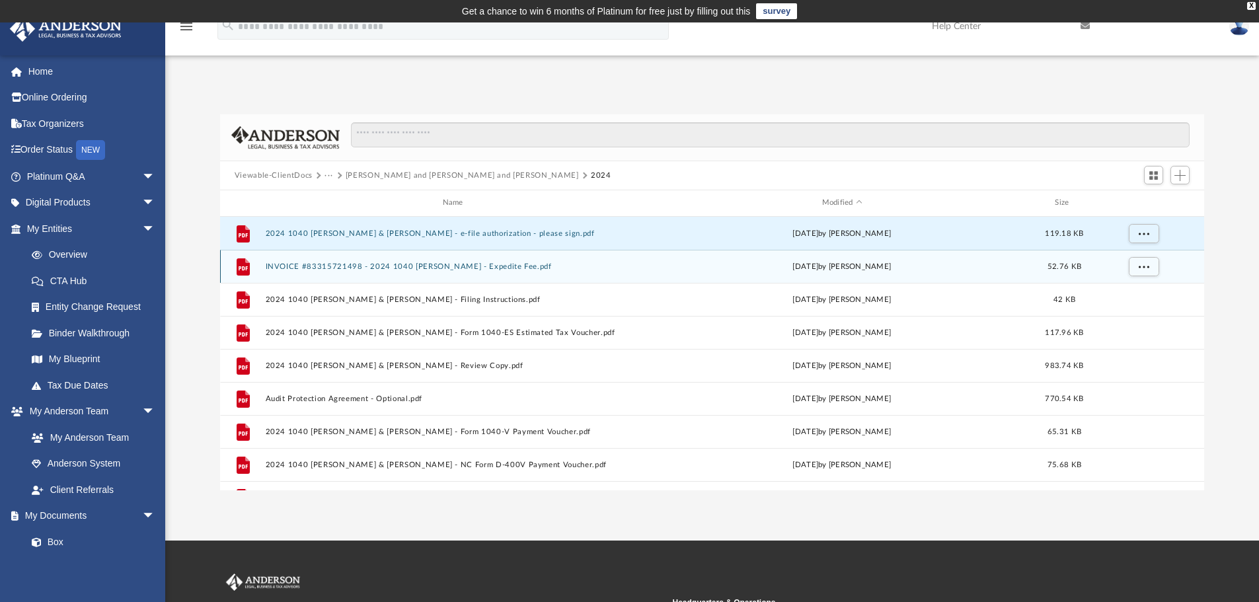
click at [542, 272] on div "File INVOICE #83315721498 - 2024 1040 [PERSON_NAME] - Expedite Fee.pdf [DATE] b…" at bounding box center [712, 266] width 984 height 33
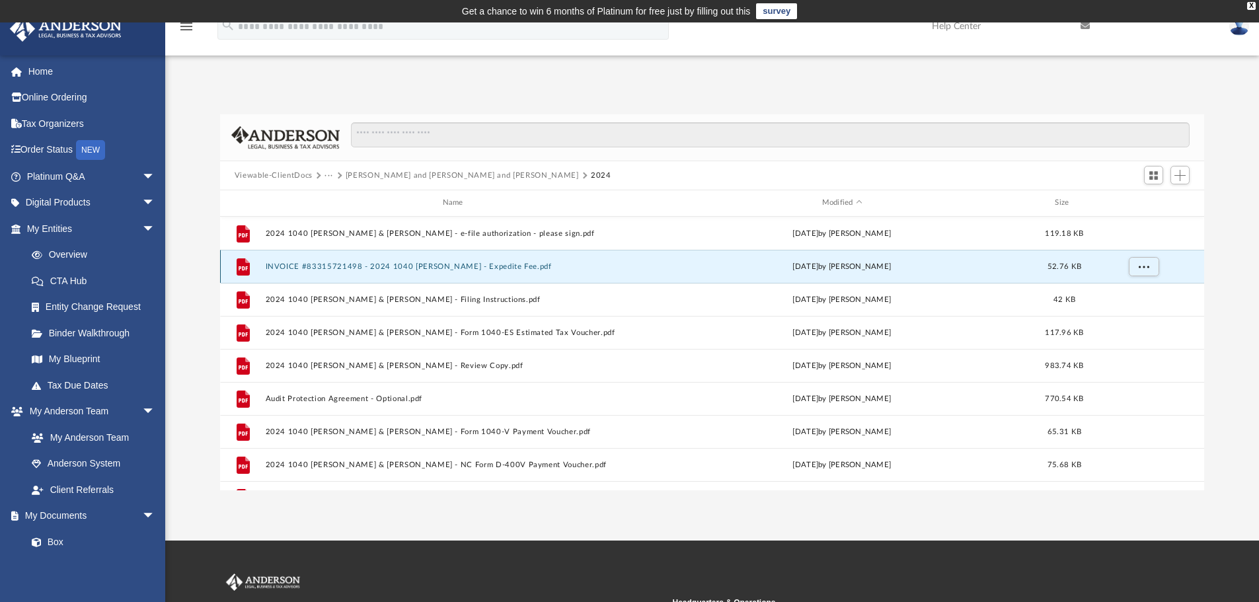
click at [540, 272] on div "File INVOICE #83315721498 - 2024 1040 [PERSON_NAME] - Expedite Fee.pdf [DATE] b…" at bounding box center [712, 266] width 984 height 33
click at [507, 264] on button "INVOICE #83315721498 - 2024 1040 [PERSON_NAME] - Expedite Fee.pdf" at bounding box center [455, 266] width 381 height 9
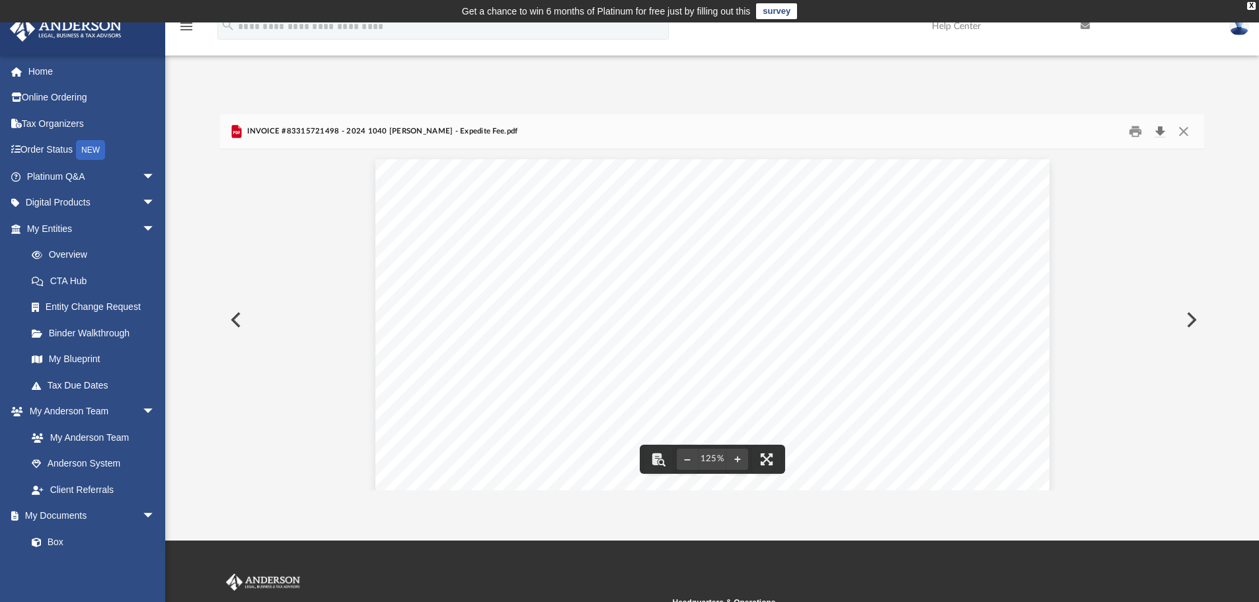
click at [1161, 133] on button "Download" at bounding box center [1160, 132] width 24 height 20
click at [1181, 130] on button "Close" at bounding box center [1183, 132] width 24 height 20
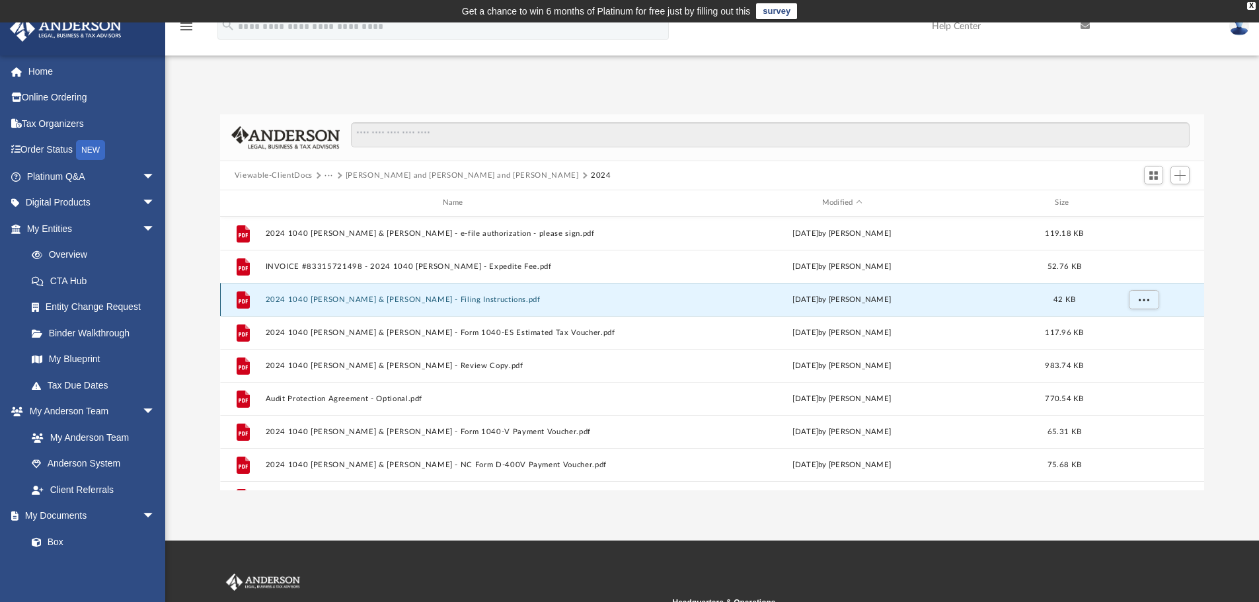
click at [420, 299] on button "2024 1040 [PERSON_NAME] & [PERSON_NAME] - Filing Instructions.pdf" at bounding box center [455, 299] width 381 height 9
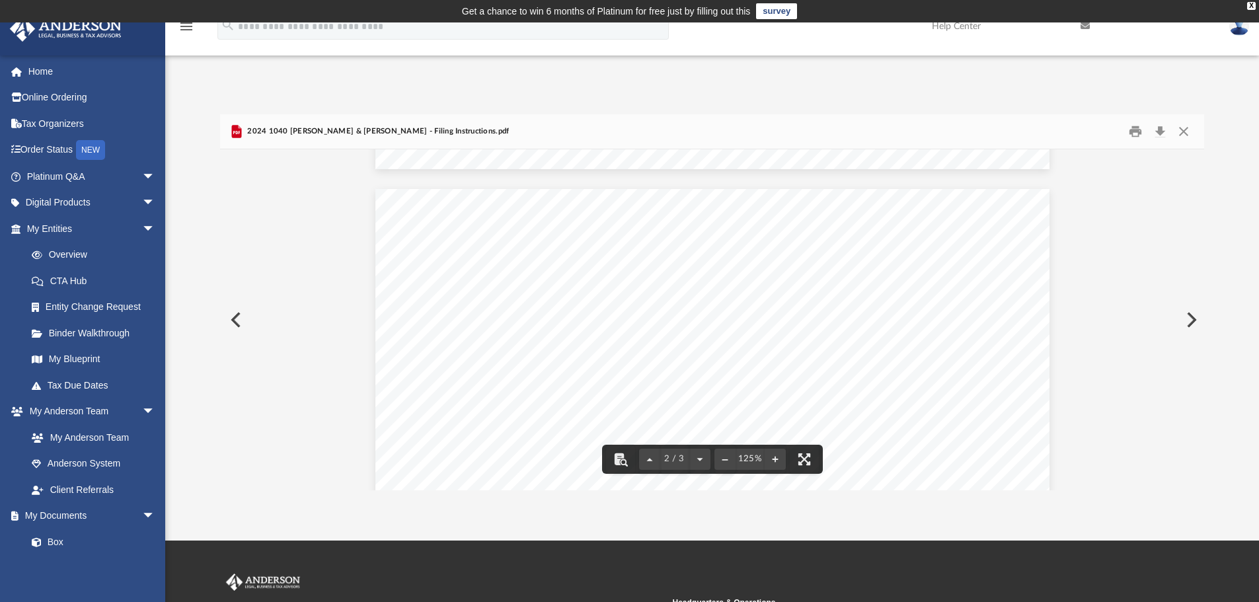
scroll to position [991, 0]
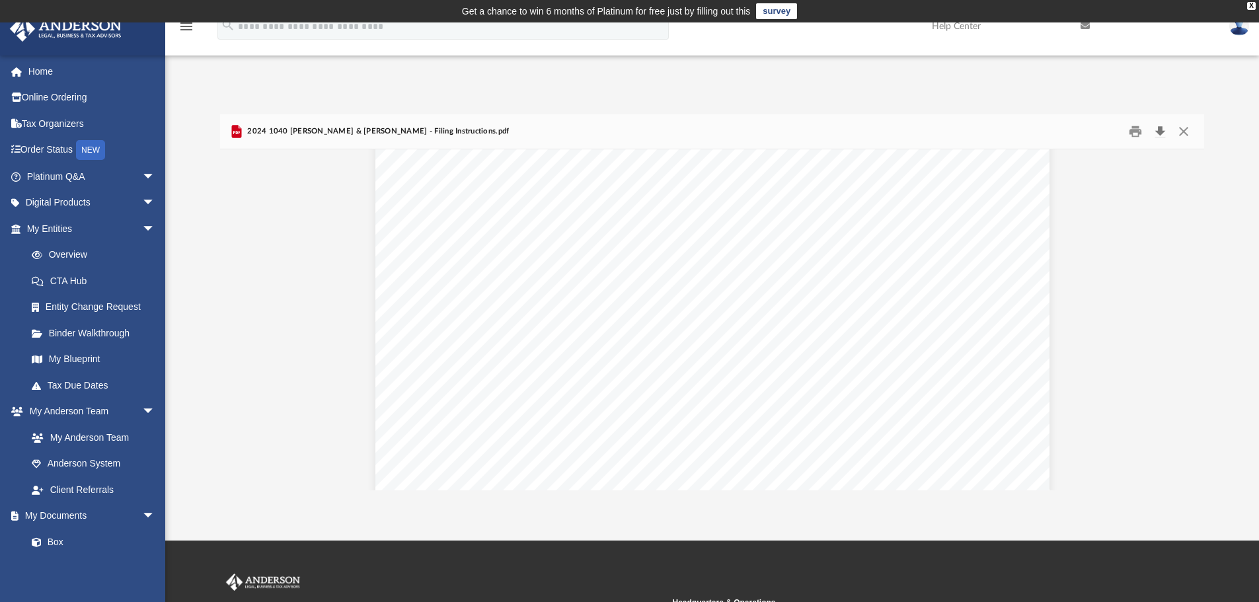
click at [1161, 129] on button "Download" at bounding box center [1160, 132] width 24 height 20
click at [1187, 133] on button "Close" at bounding box center [1183, 132] width 24 height 20
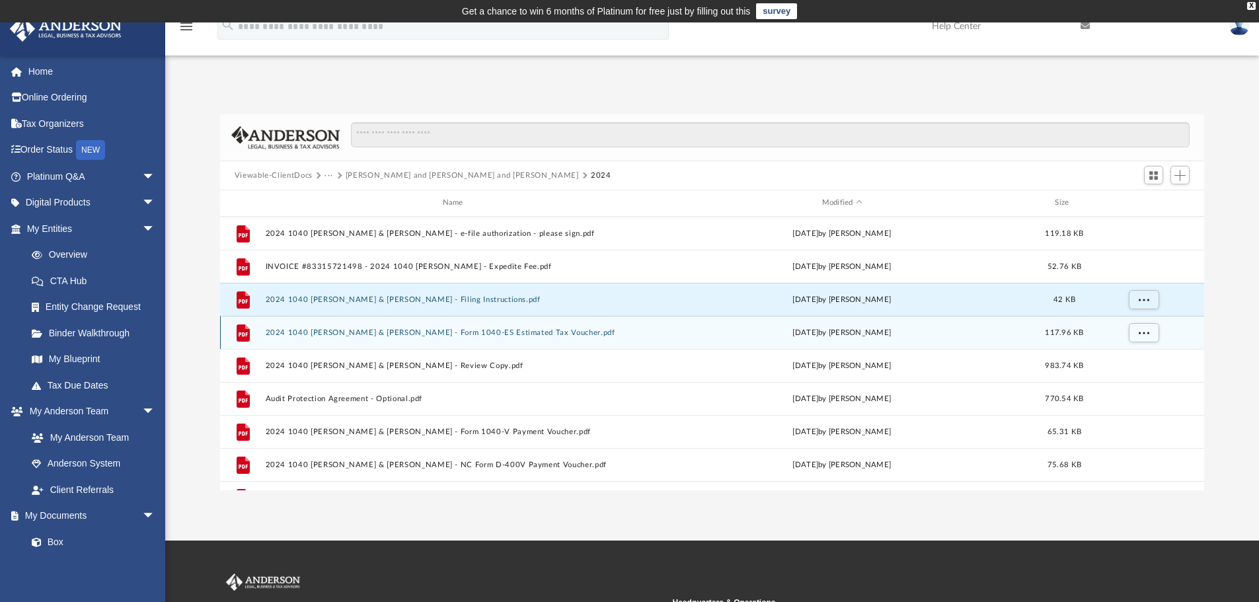
click at [505, 333] on button "2024 1040 [PERSON_NAME] & [PERSON_NAME] - Form 1040-ES Estimated Tax Voucher.pdf" at bounding box center [455, 332] width 381 height 9
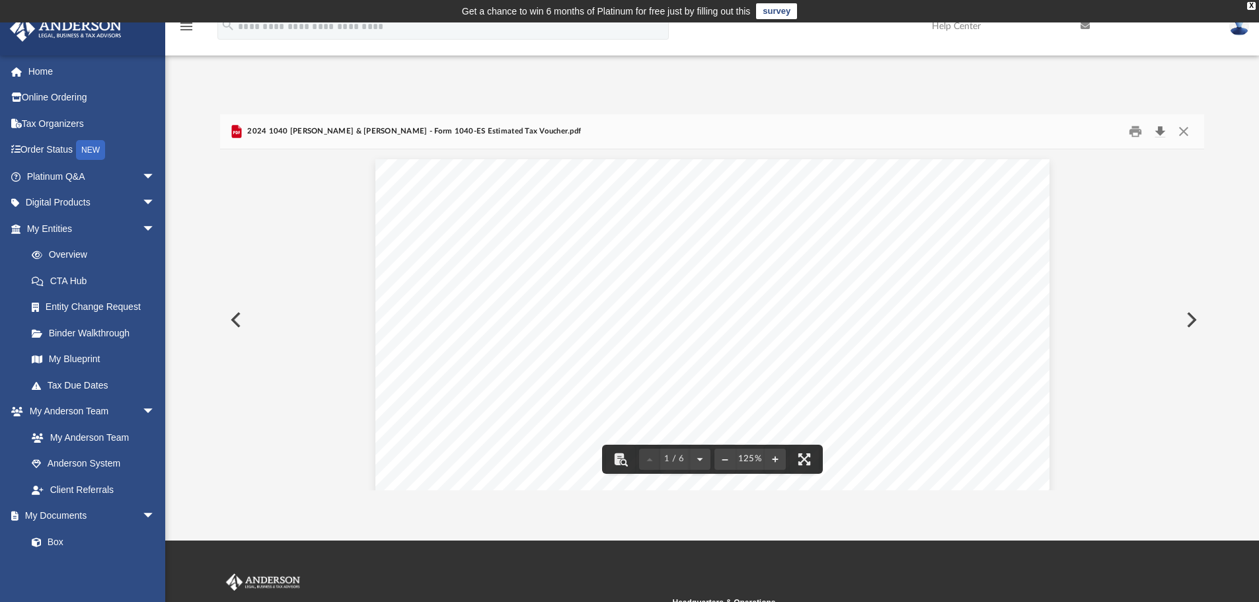
click at [1159, 128] on button "Download" at bounding box center [1160, 132] width 24 height 20
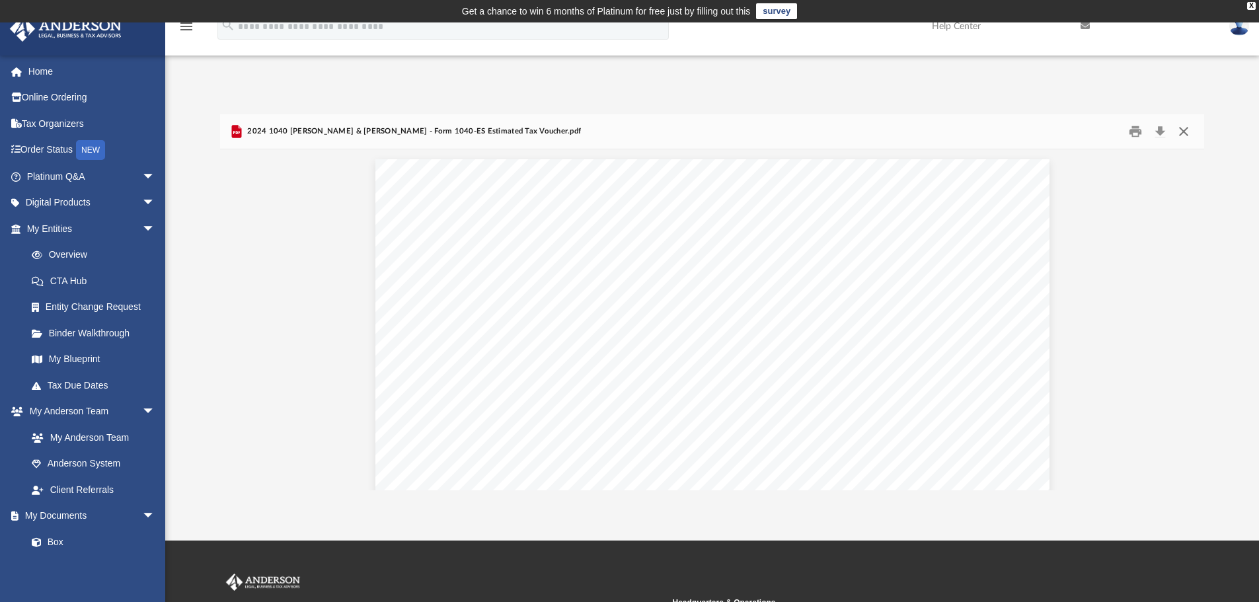
click at [1182, 129] on button "Close" at bounding box center [1183, 132] width 24 height 20
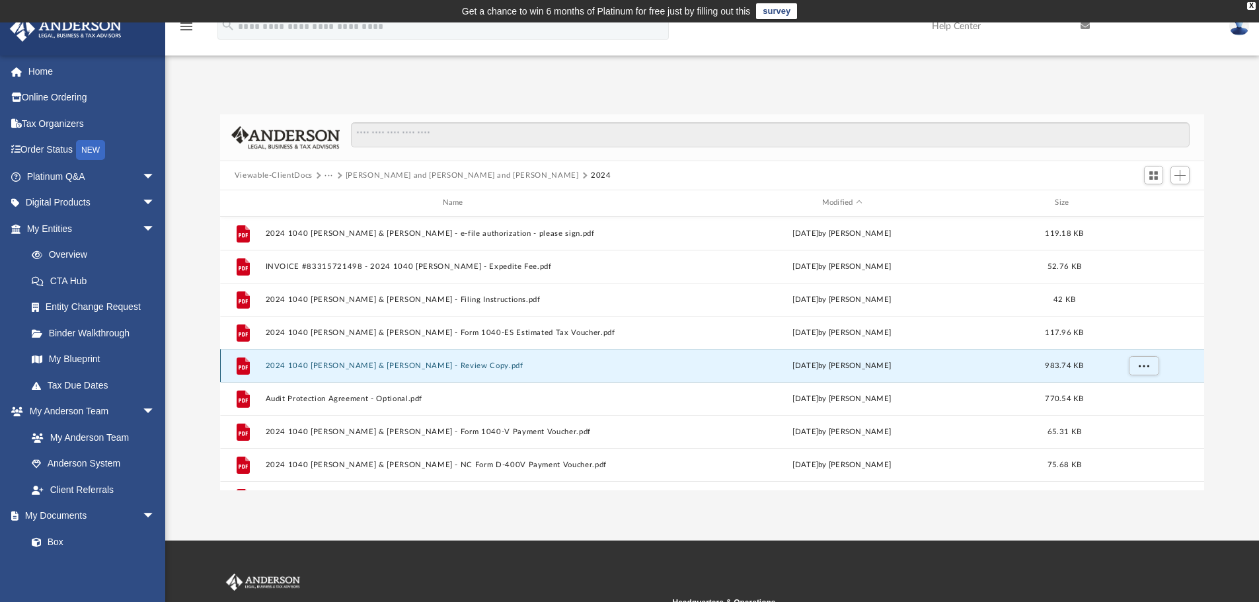
click at [429, 364] on button "2024 1040 [PERSON_NAME] & [PERSON_NAME] - Review Copy.pdf" at bounding box center [455, 365] width 381 height 9
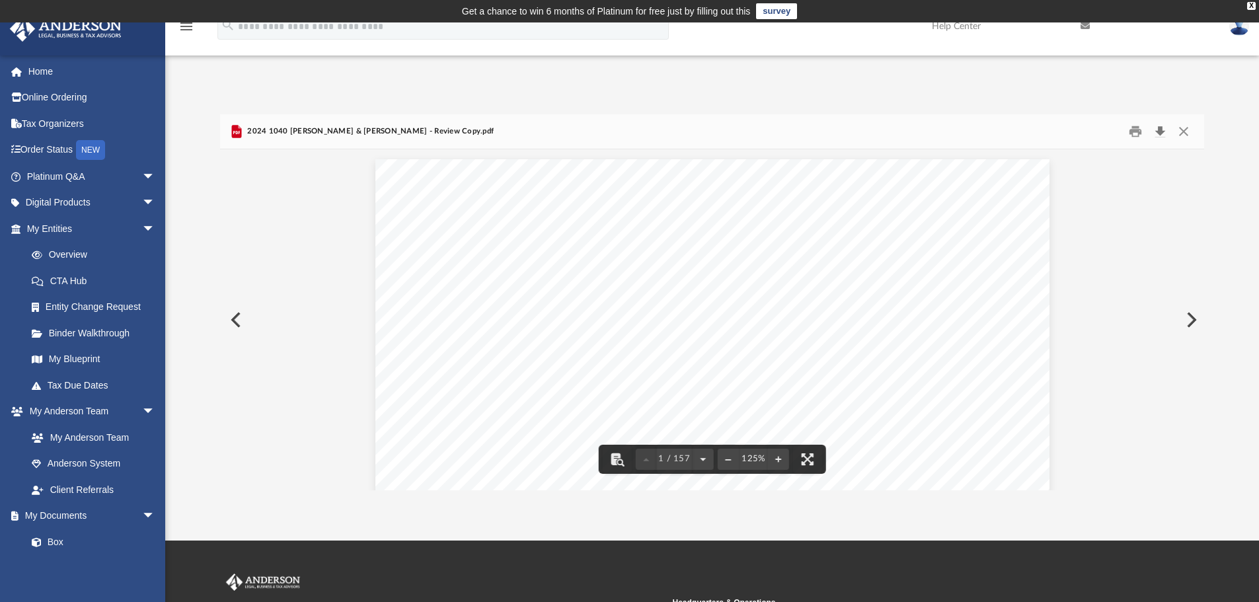
click at [1161, 131] on button "Download" at bounding box center [1160, 132] width 24 height 20
click at [1186, 132] on button "Close" at bounding box center [1183, 132] width 24 height 20
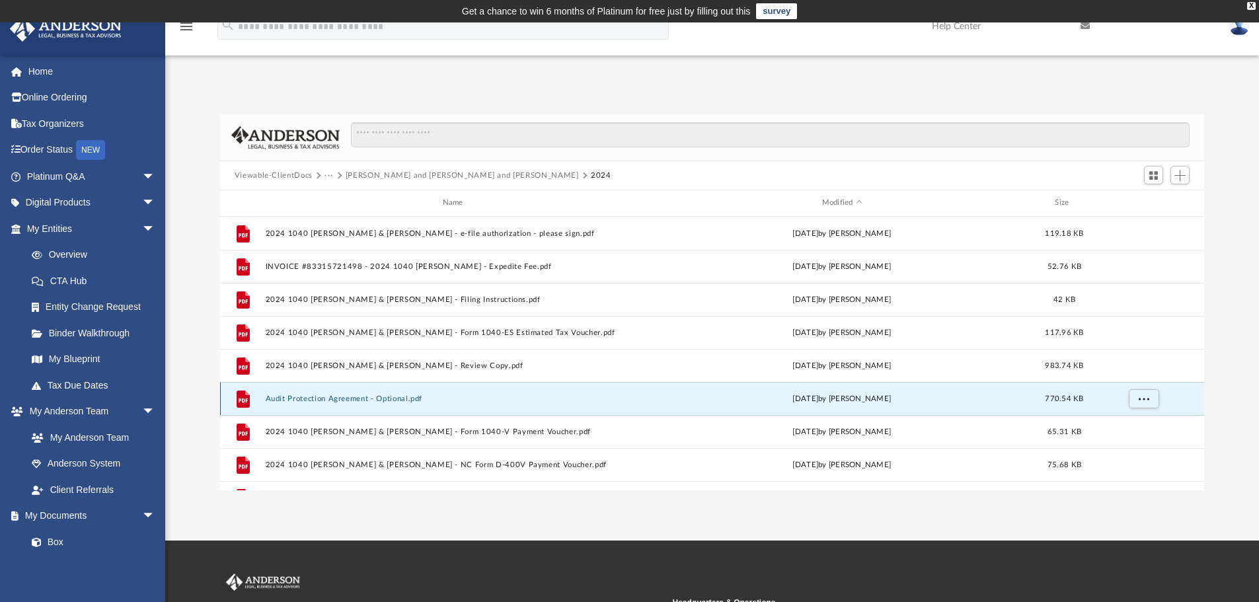
click at [378, 399] on button "Audit Protection Agreement - Optional.pdf" at bounding box center [455, 398] width 381 height 9
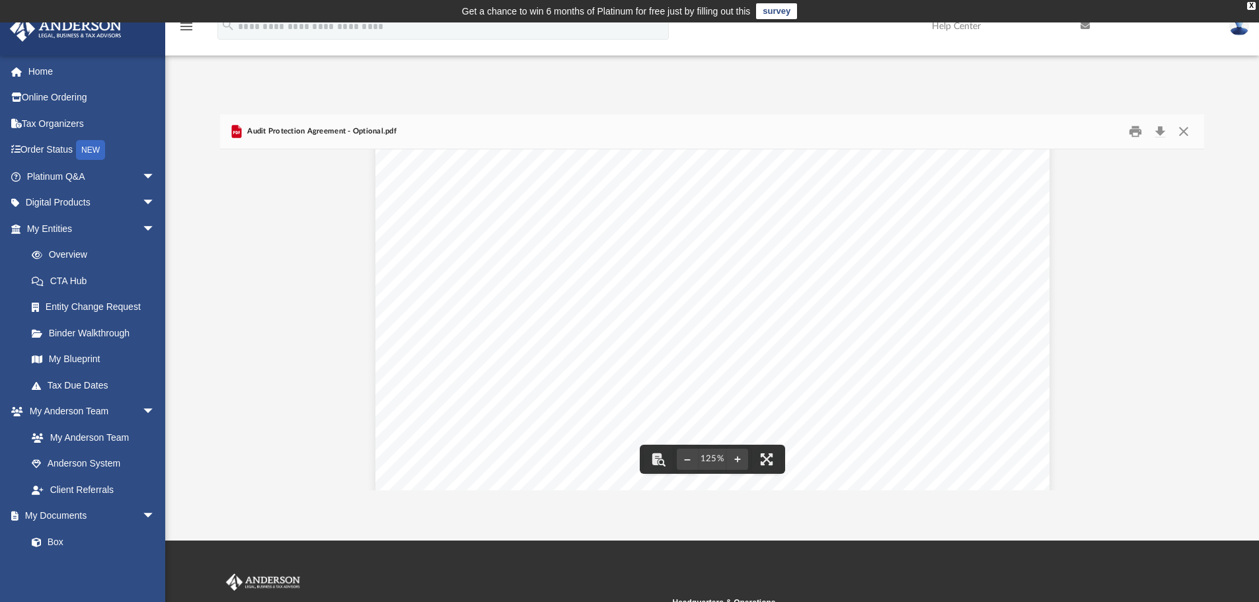
scroll to position [0, 0]
click at [1158, 131] on button "Download" at bounding box center [1160, 132] width 24 height 20
click at [1183, 131] on button "Close" at bounding box center [1183, 132] width 24 height 20
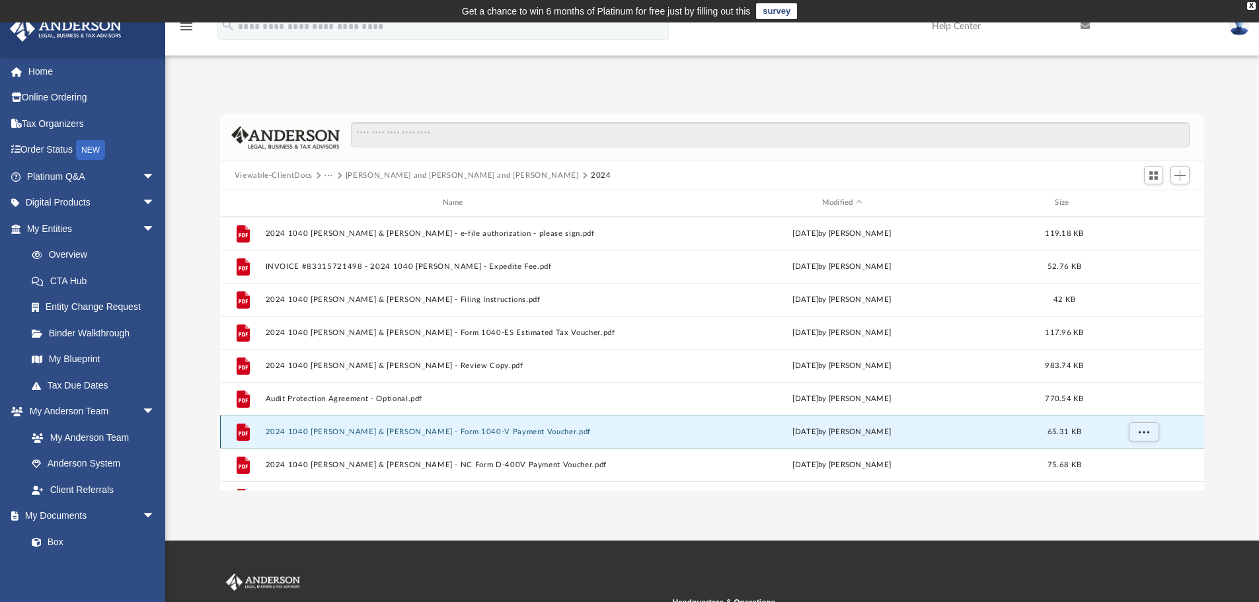
click at [443, 427] on button "2024 1040 [PERSON_NAME] & [PERSON_NAME] - Form 1040-V Payment Voucher.pdf" at bounding box center [455, 431] width 381 height 9
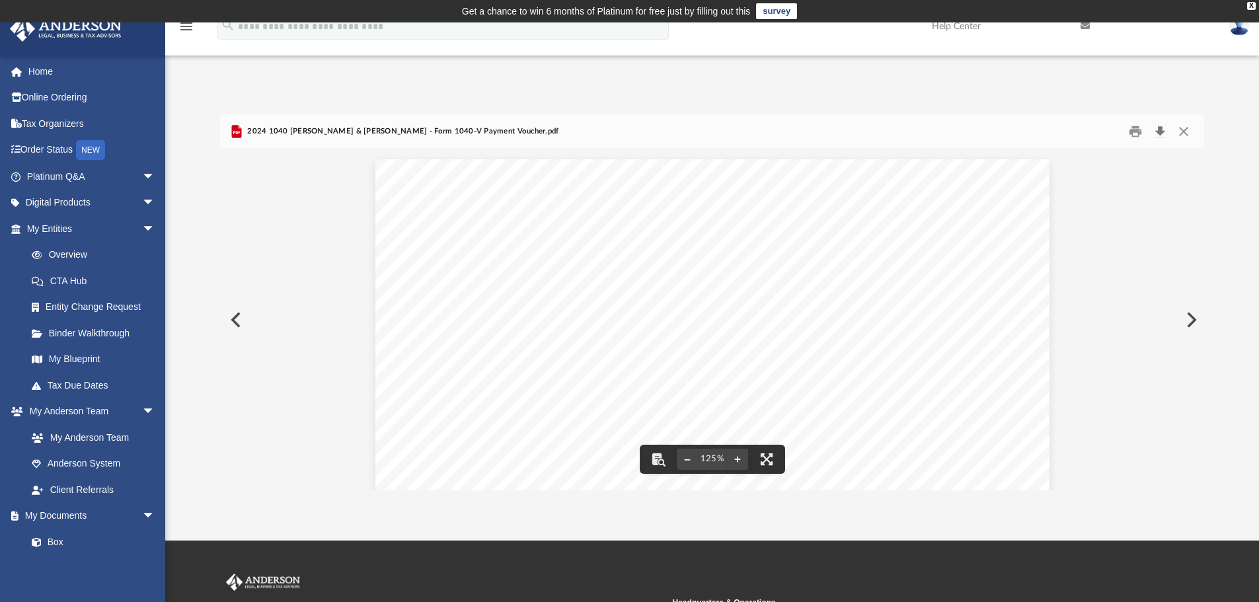
click at [1161, 126] on button "Download" at bounding box center [1160, 132] width 24 height 20
click at [1179, 128] on button "Close" at bounding box center [1183, 132] width 24 height 20
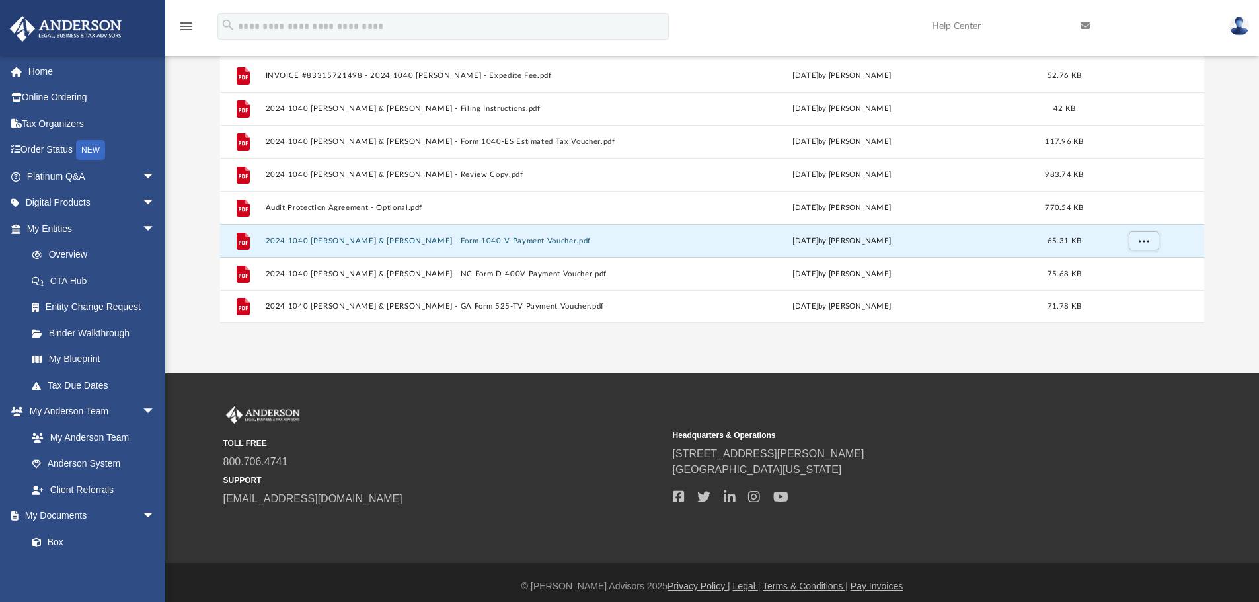
scroll to position [175, 0]
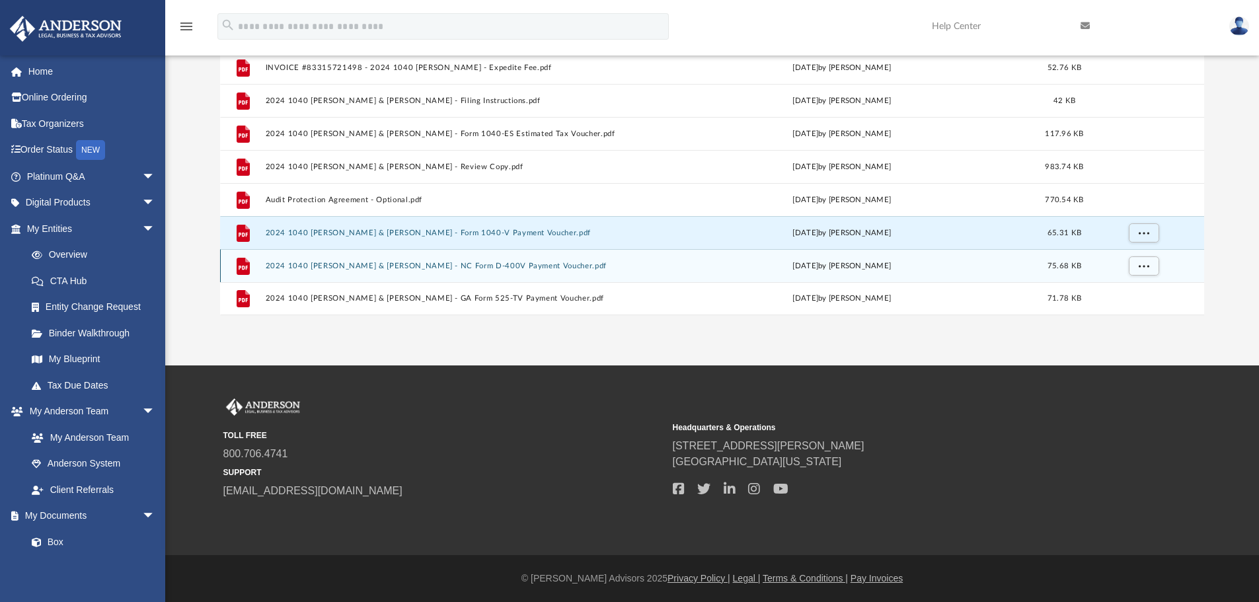
click at [500, 267] on button "2024 1040 [PERSON_NAME] & [PERSON_NAME] - NC Form D-400V Payment Voucher.pdf" at bounding box center [455, 266] width 381 height 9
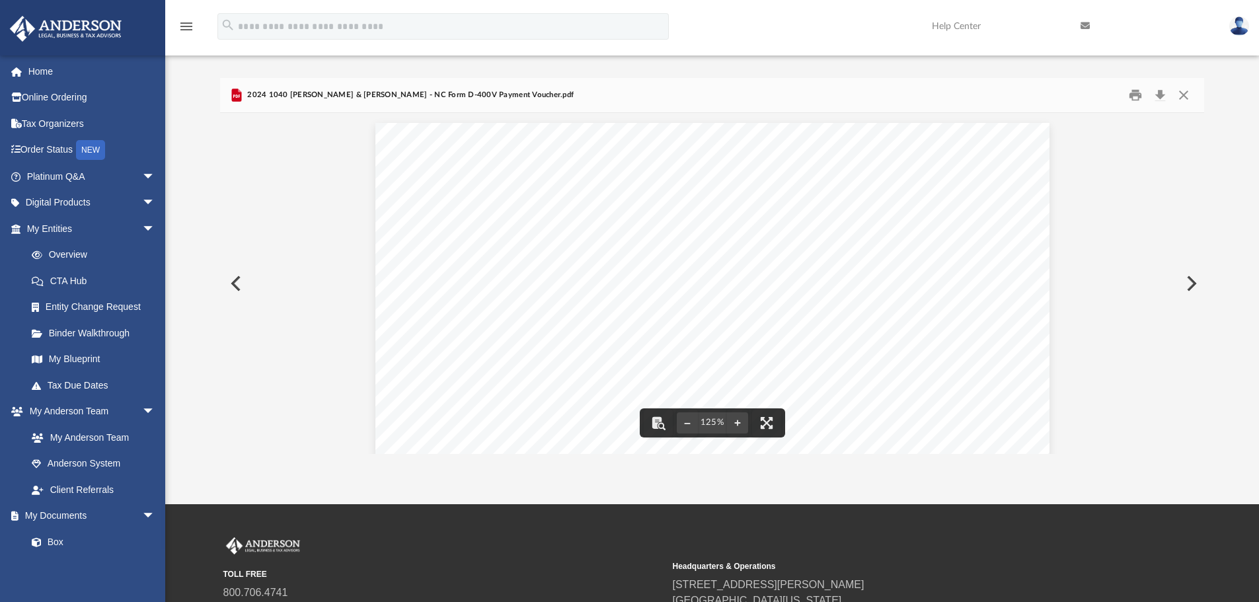
scroll to position [0, 0]
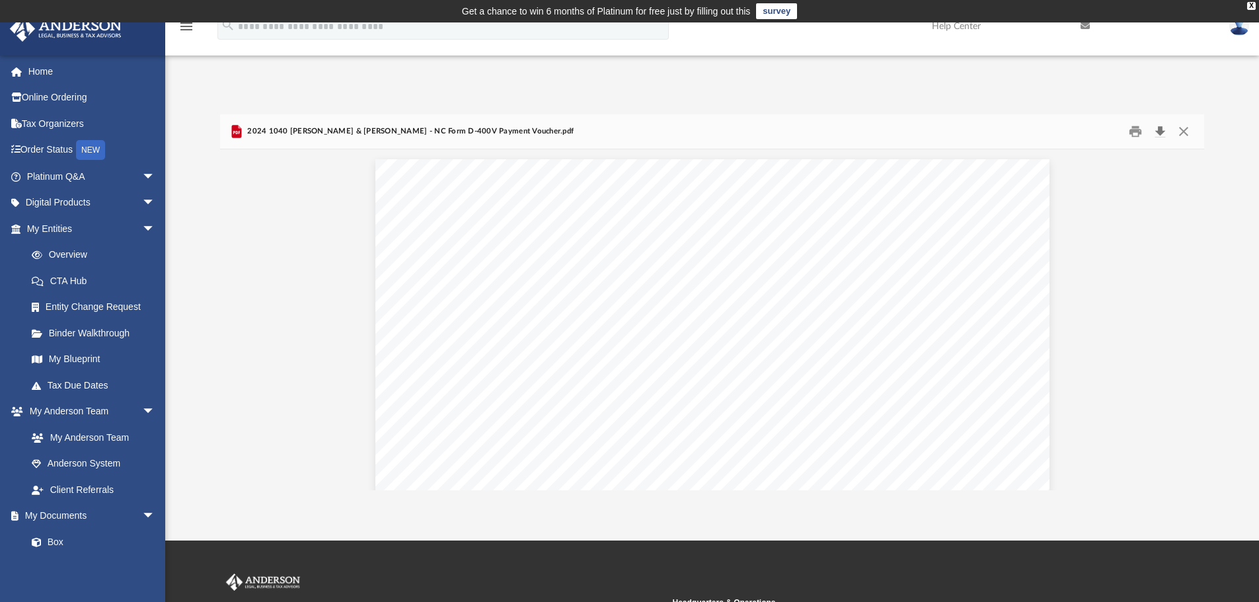
click at [1163, 128] on button "Download" at bounding box center [1160, 132] width 24 height 20
click at [1182, 131] on button "Close" at bounding box center [1183, 132] width 24 height 20
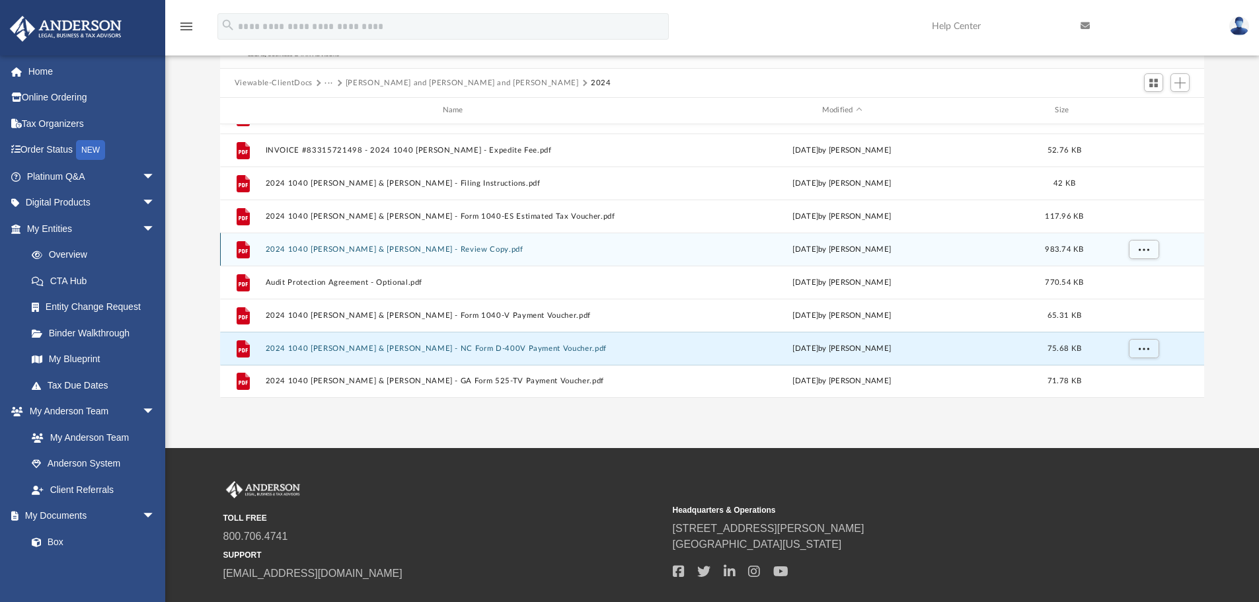
scroll to position [175, 0]
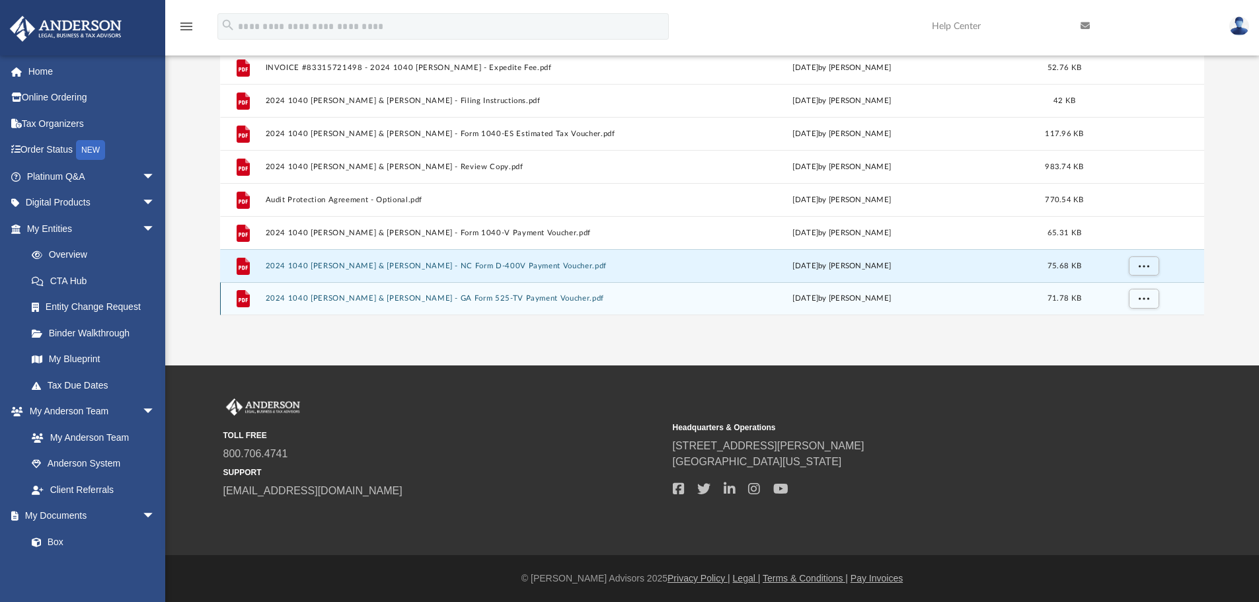
click at [514, 297] on button "2024 1040 [PERSON_NAME] & [PERSON_NAME] - GA Form 525-TV Payment Voucher.pdf" at bounding box center [455, 298] width 381 height 9
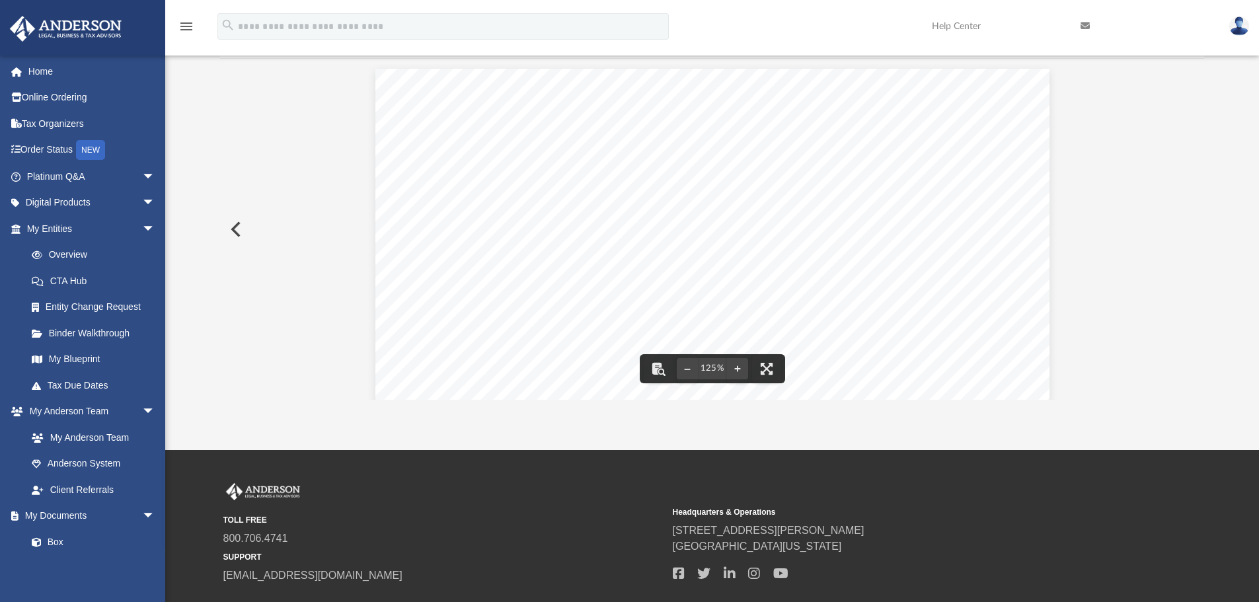
scroll to position [0, 0]
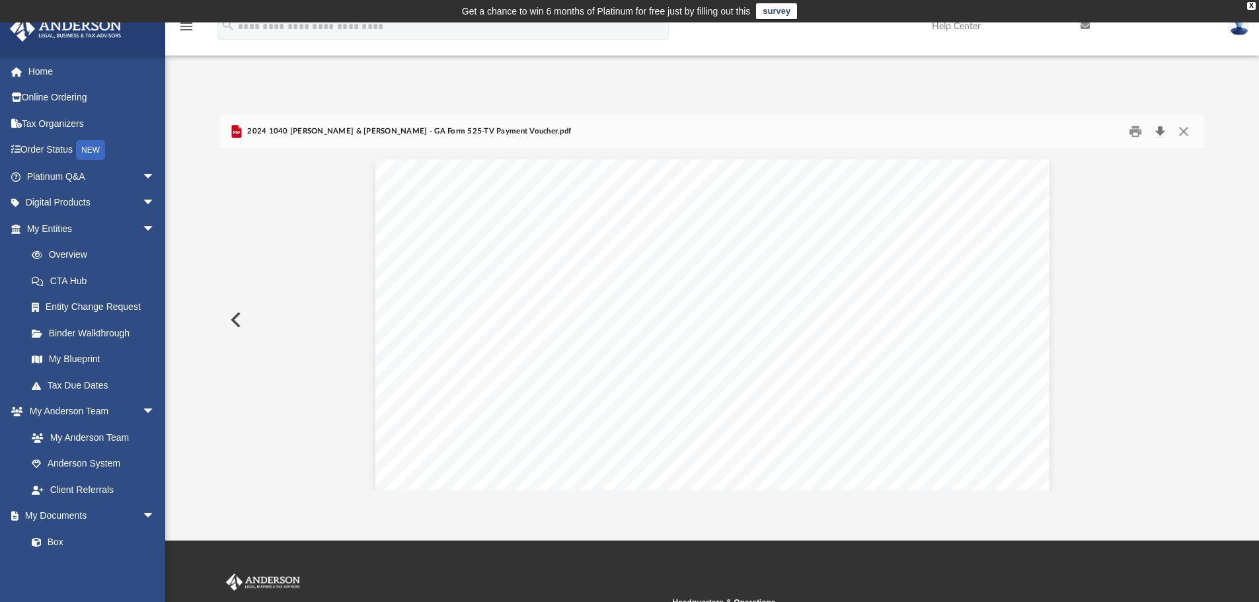
click at [1162, 128] on button "Download" at bounding box center [1160, 132] width 24 height 20
